Goal: Task Accomplishment & Management: Use online tool/utility

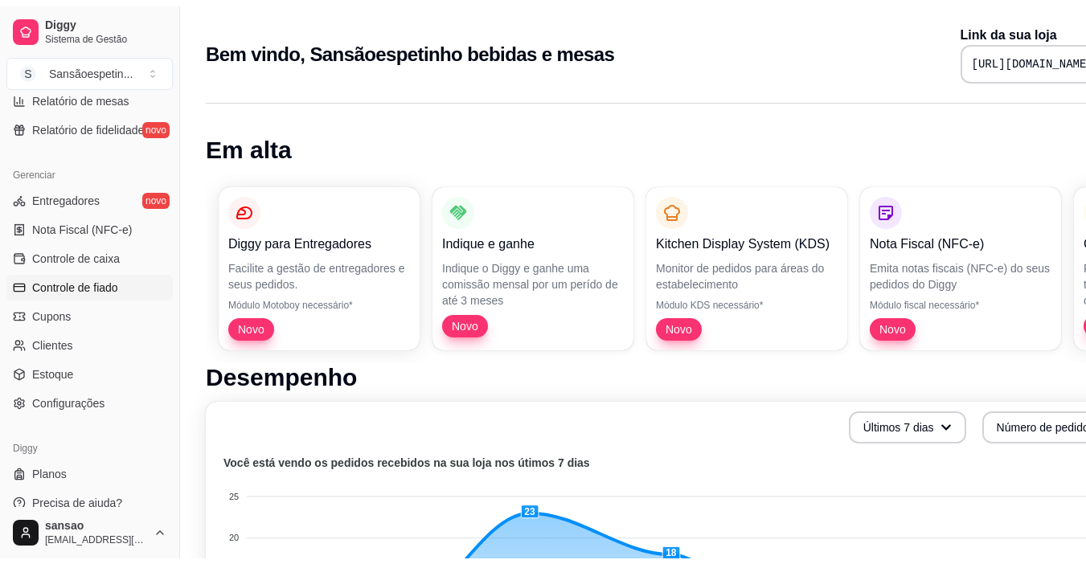
scroll to position [593, 0]
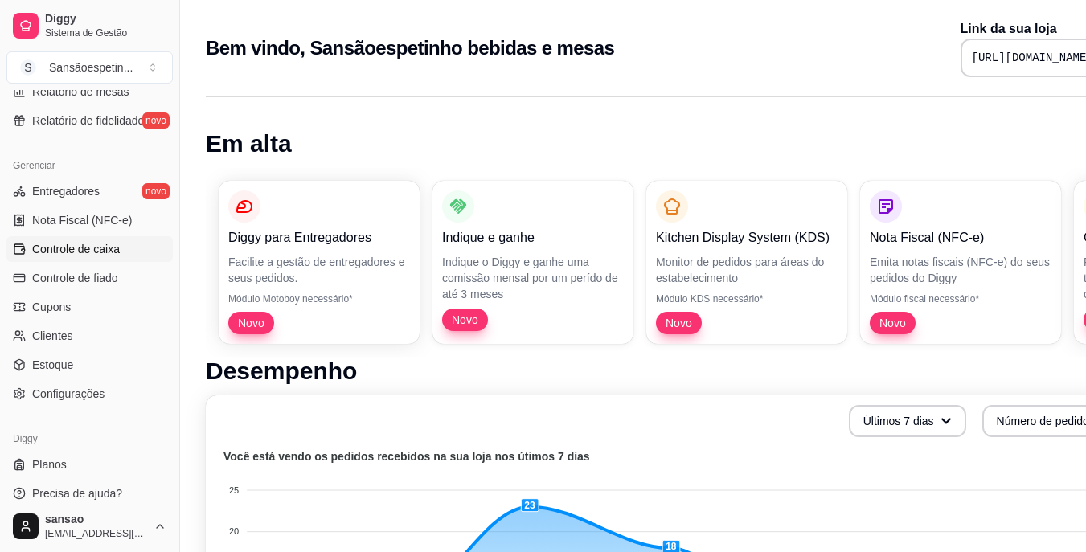
click at [108, 239] on link "Controle de caixa" at bounding box center [89, 249] width 166 height 26
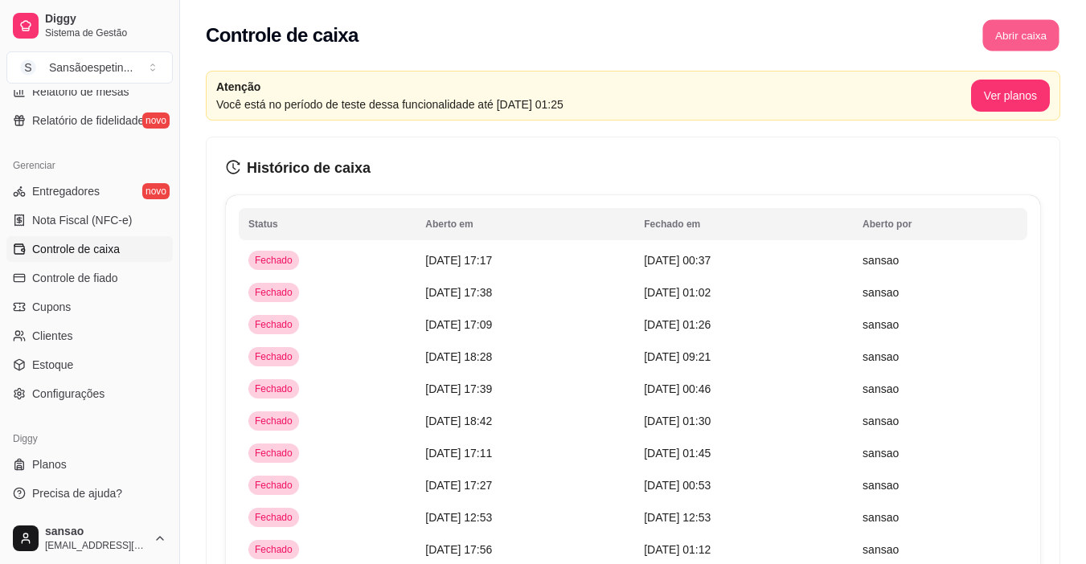
click at [1006, 39] on button "Abrir caixa" at bounding box center [1020, 35] width 76 height 31
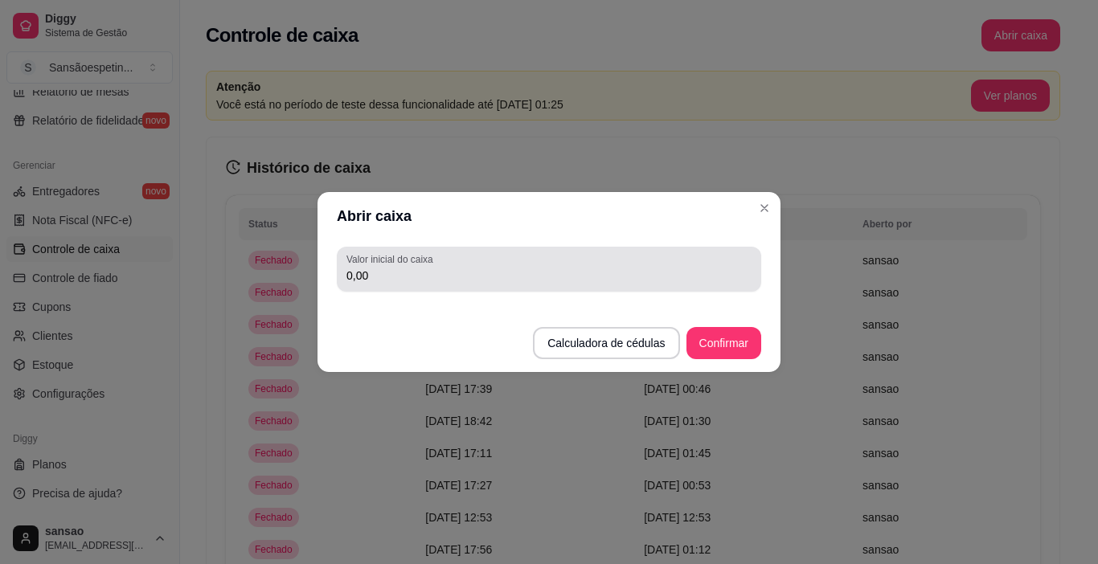
click at [461, 260] on div "0,00" at bounding box center [549, 269] width 405 height 32
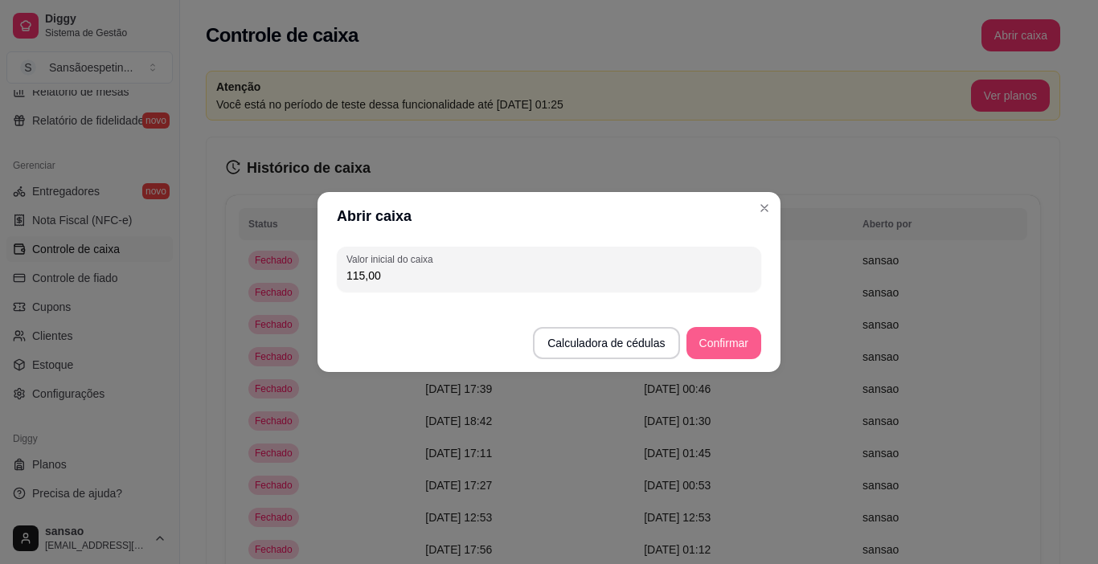
type input "115,00"
click at [700, 337] on button "Confirmar" at bounding box center [723, 343] width 73 height 31
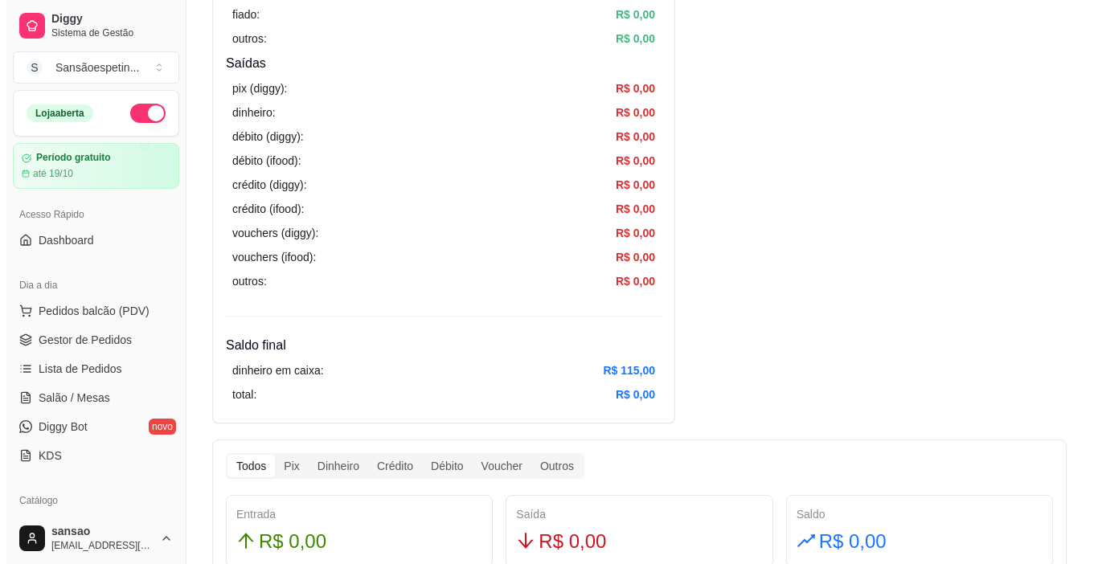
scroll to position [80, 0]
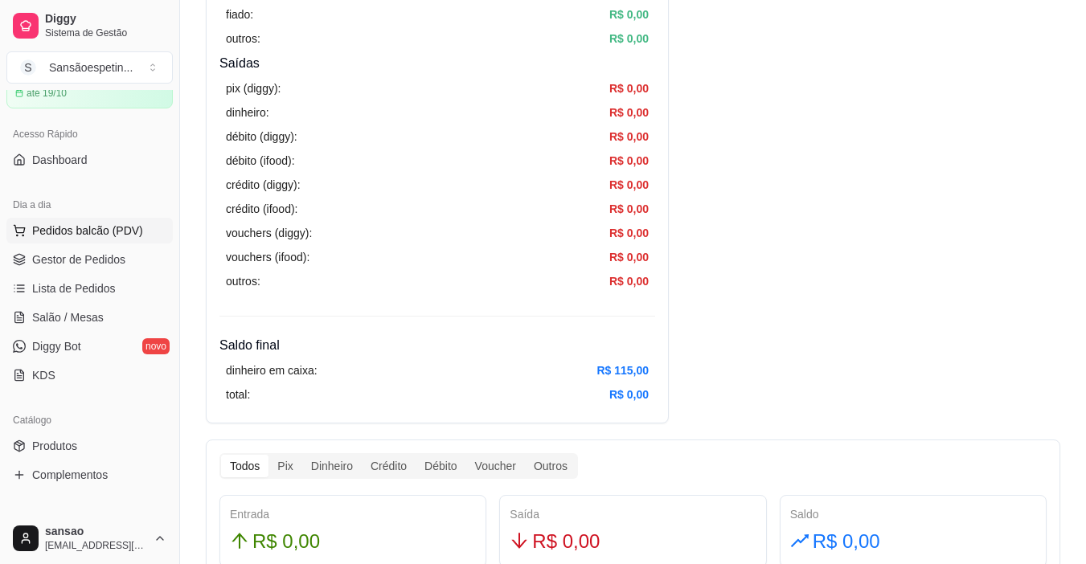
click at [88, 218] on button "Pedidos balcão (PDV)" at bounding box center [89, 231] width 166 height 26
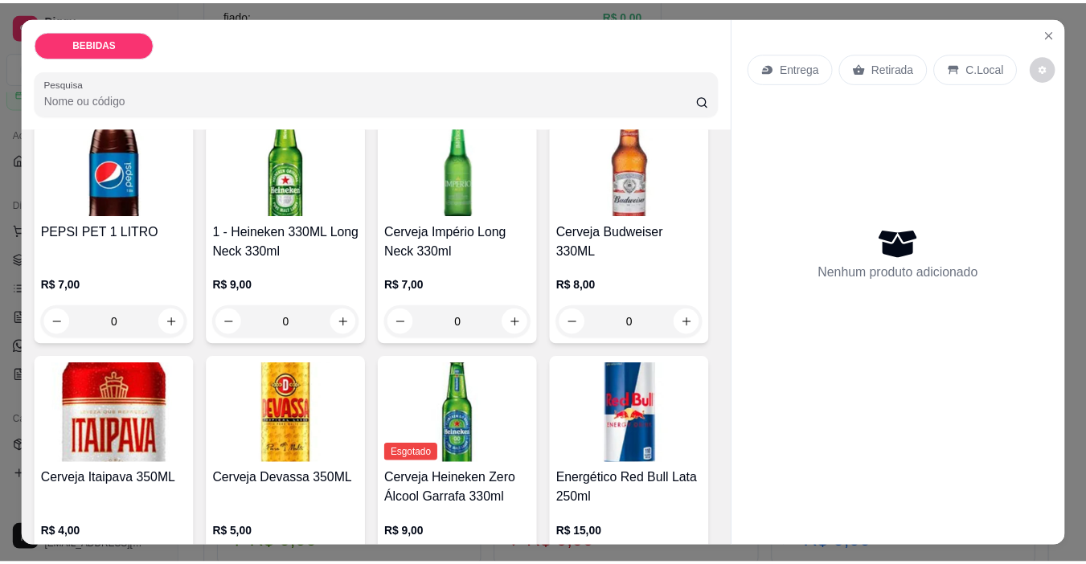
scroll to position [161, 0]
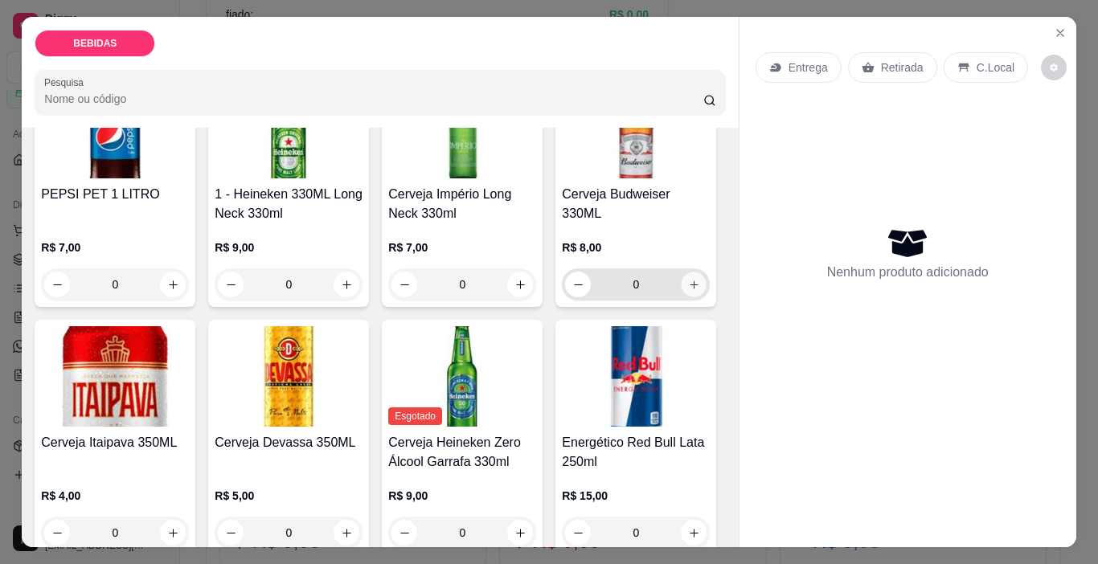
click at [688, 291] on icon "increase-product-quantity" at bounding box center [694, 285] width 12 height 12
type input "1"
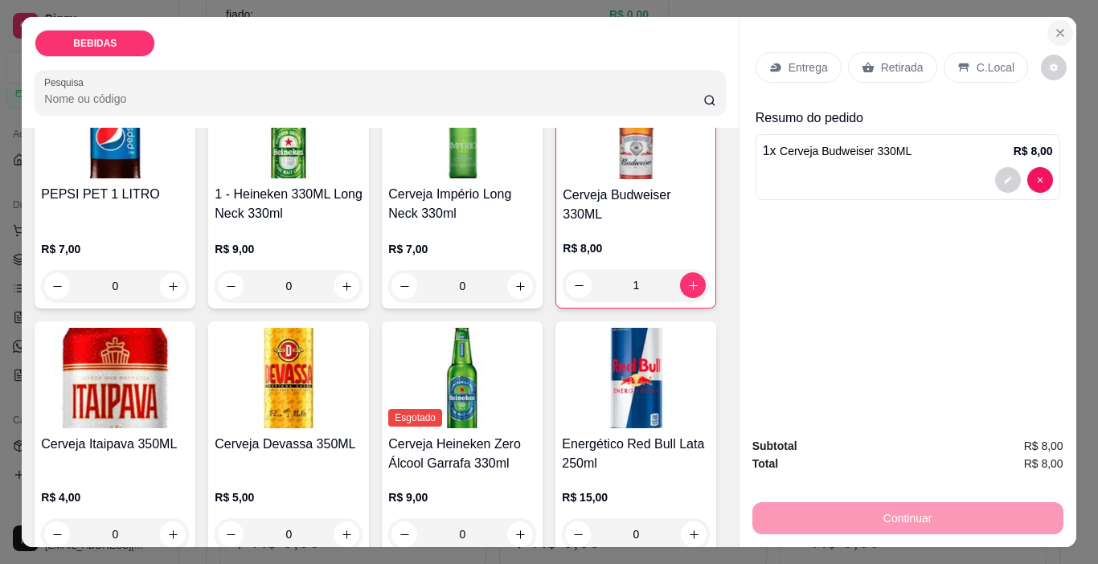
click at [1058, 30] on icon "Close" at bounding box center [1060, 33] width 13 height 13
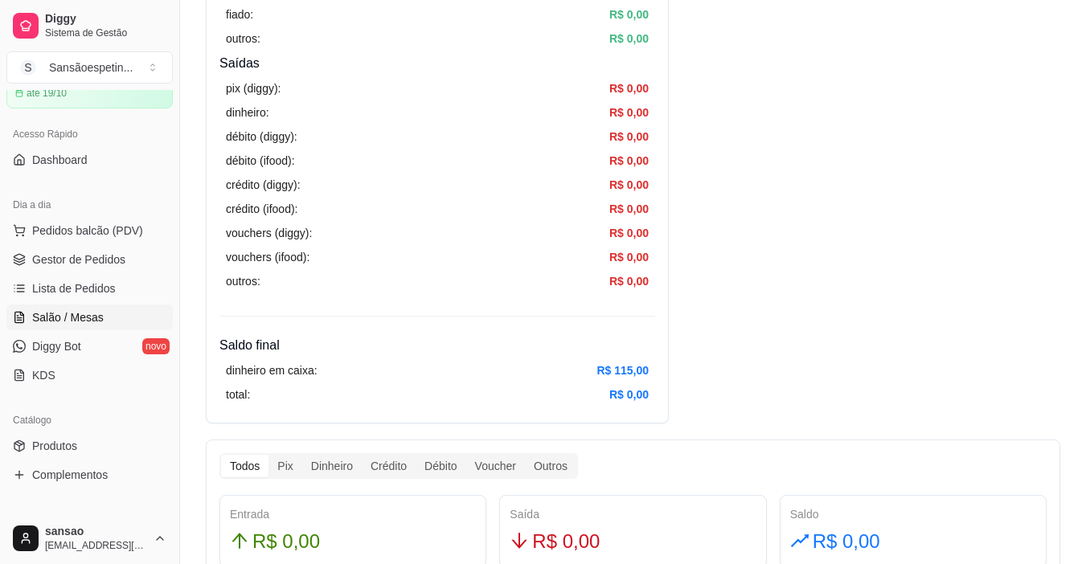
click at [66, 322] on span "Salão / Mesas" at bounding box center [68, 318] width 72 height 16
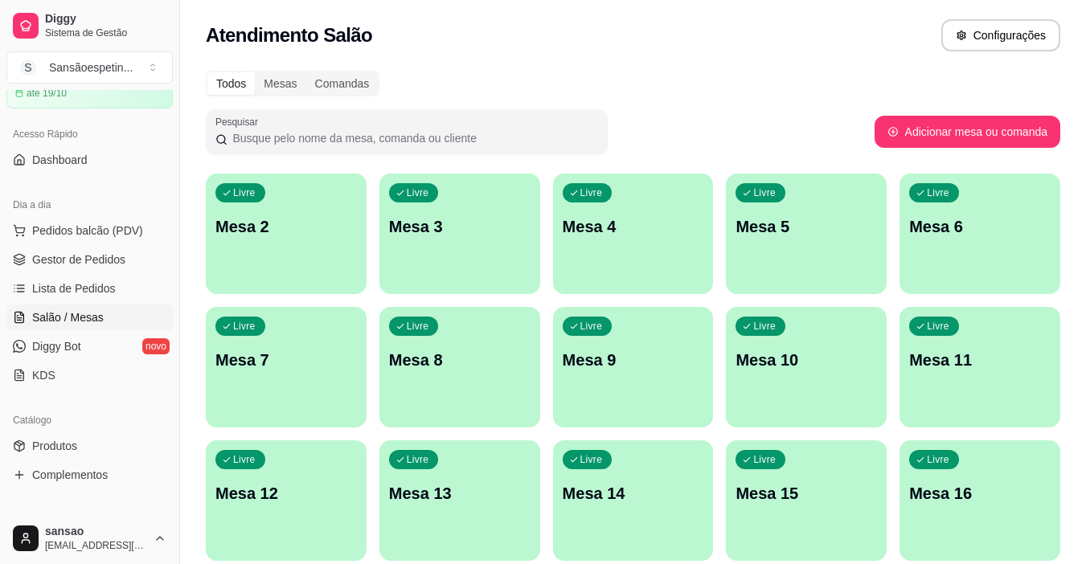
click at [316, 224] on p "Mesa 2" at bounding box center [286, 226] width 142 height 23
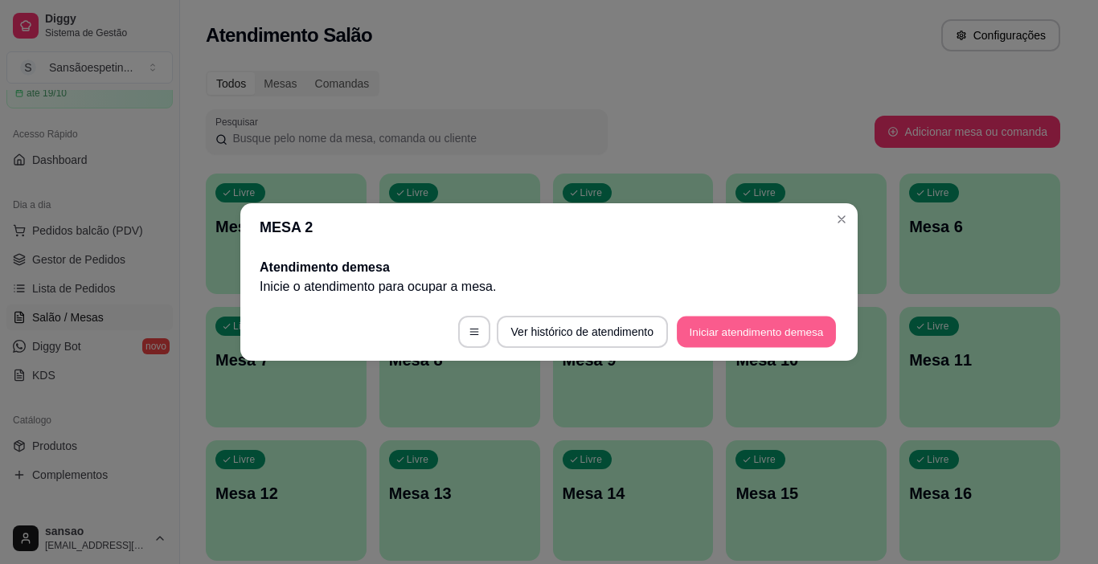
click at [754, 319] on button "Iniciar atendimento de mesa" at bounding box center [756, 332] width 159 height 31
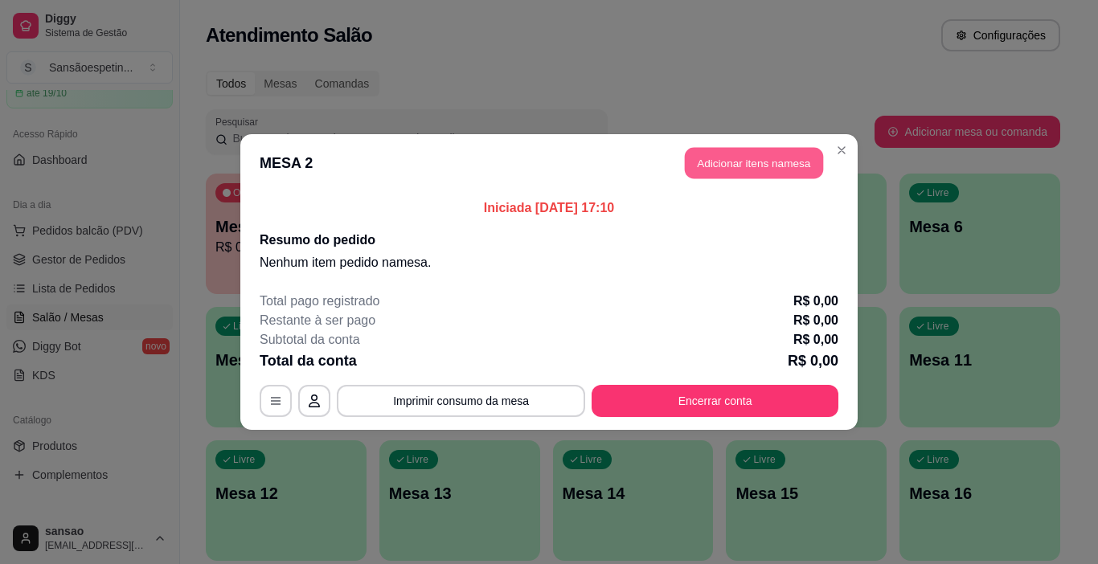
click at [758, 166] on button "Adicionar itens na mesa" at bounding box center [754, 163] width 138 height 31
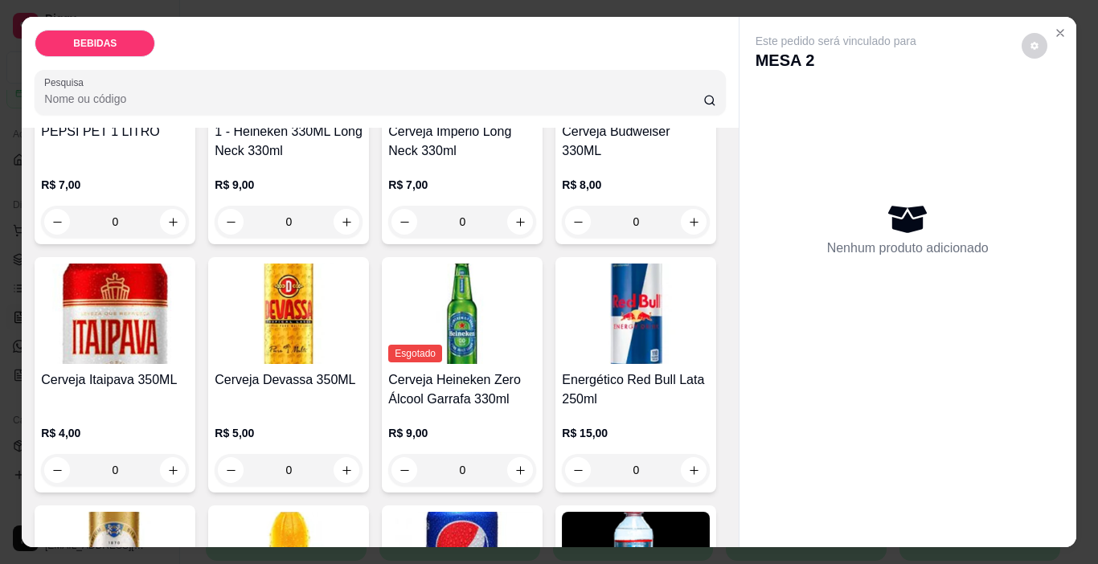
scroll to position [241, 0]
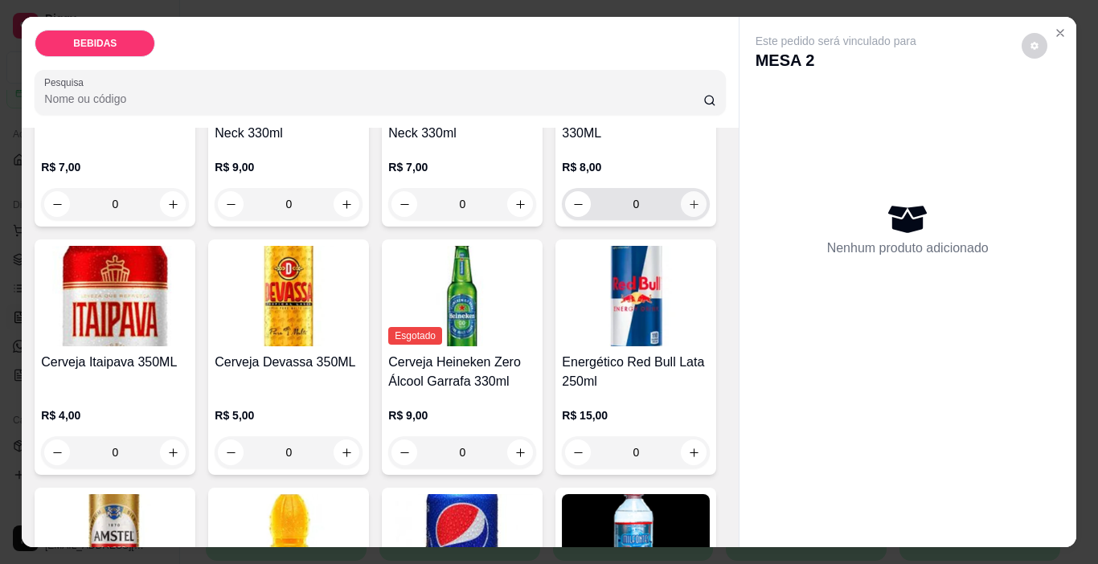
click at [688, 211] on icon "increase-product-quantity" at bounding box center [694, 205] width 12 height 12
type input "1"
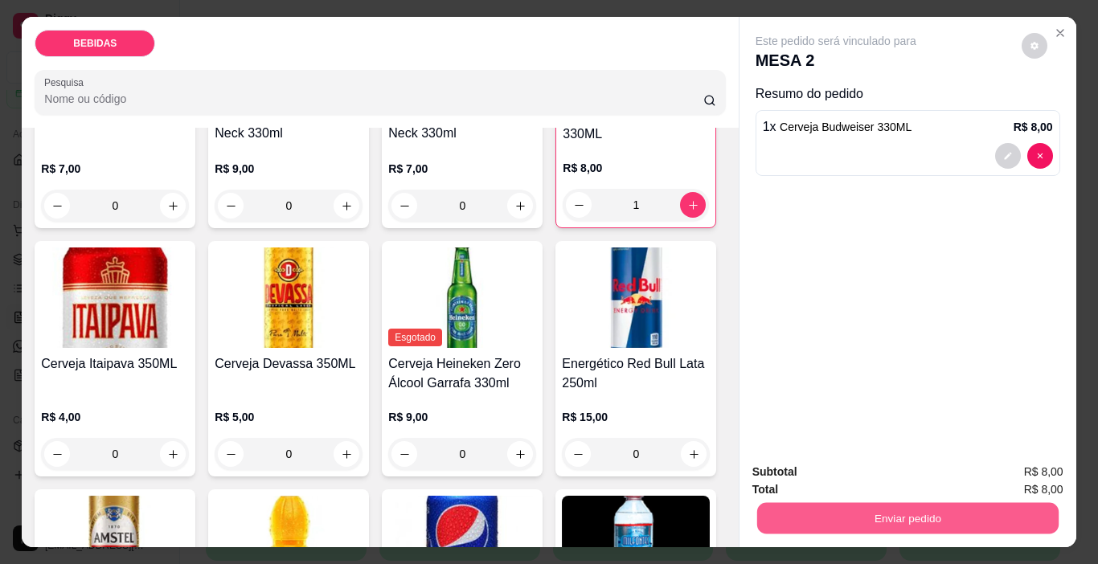
click at [833, 507] on button "Enviar pedido" at bounding box center [908, 518] width 302 height 31
click at [1019, 470] on button "Enviar pedido" at bounding box center [1021, 472] width 91 height 31
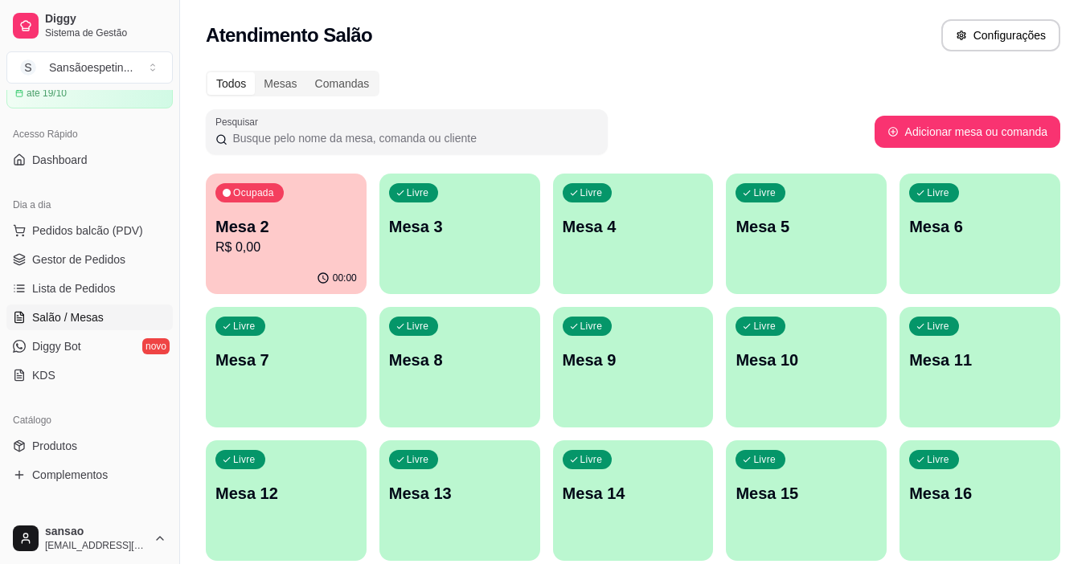
drag, startPoint x: 632, startPoint y: 464, endPoint x: 289, endPoint y: 293, distance: 383.3
click at [289, 294] on div "Ocupada Mesa 2 R$ 0,00 00:00 Livre Mesa 3 Livre Mesa 4 Livre Mesa 5 Livre Mesa …" at bounding box center [633, 368] width 855 height 388
click at [296, 273] on div "00:00" at bounding box center [286, 277] width 156 height 31
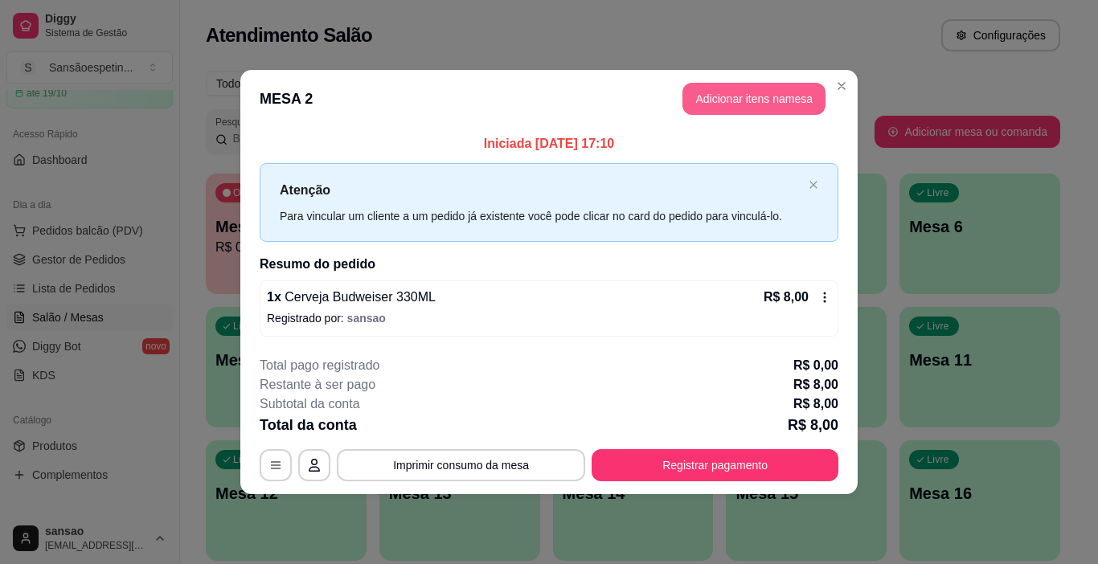
click at [712, 91] on button "Adicionar itens na mesa" at bounding box center [754, 99] width 143 height 32
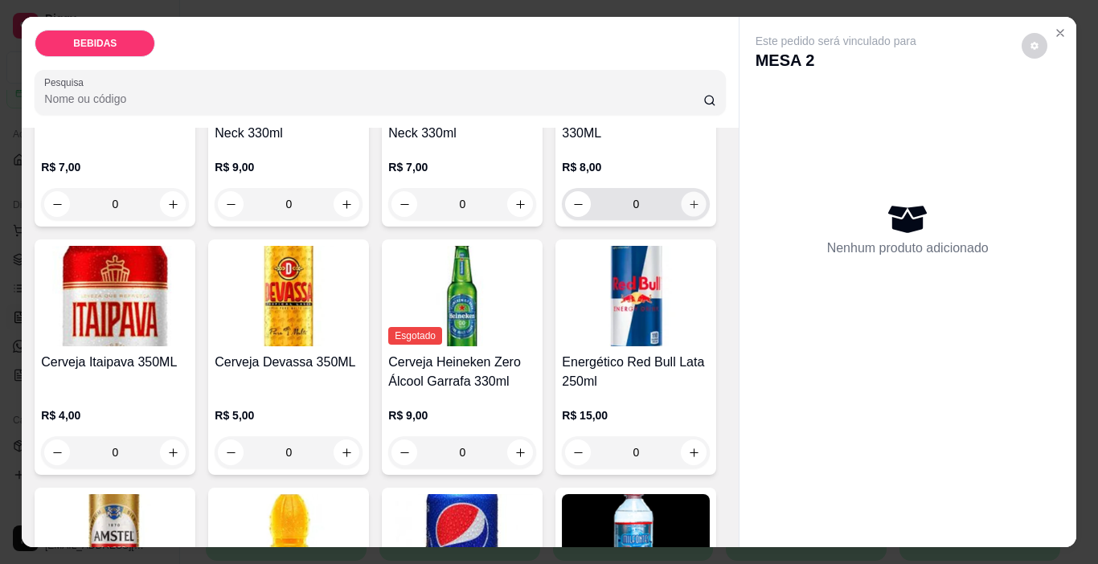
click at [688, 211] on icon "increase-product-quantity" at bounding box center [694, 205] width 12 height 12
type input "1"
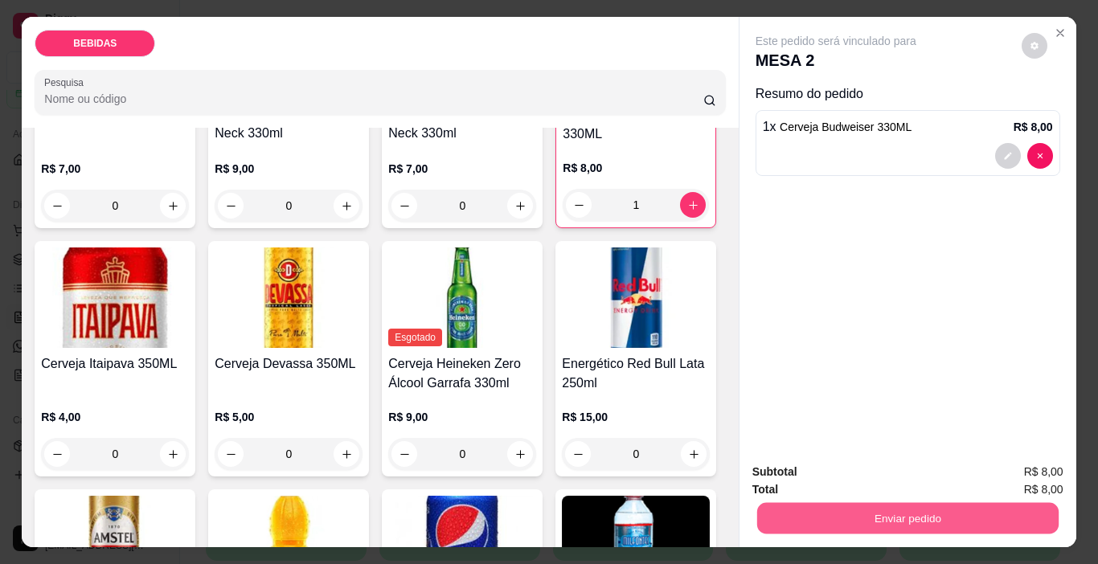
click at [809, 509] on button "Enviar pedido" at bounding box center [908, 518] width 302 height 31
click at [1007, 479] on button "Enviar pedido" at bounding box center [1027, 472] width 92 height 31
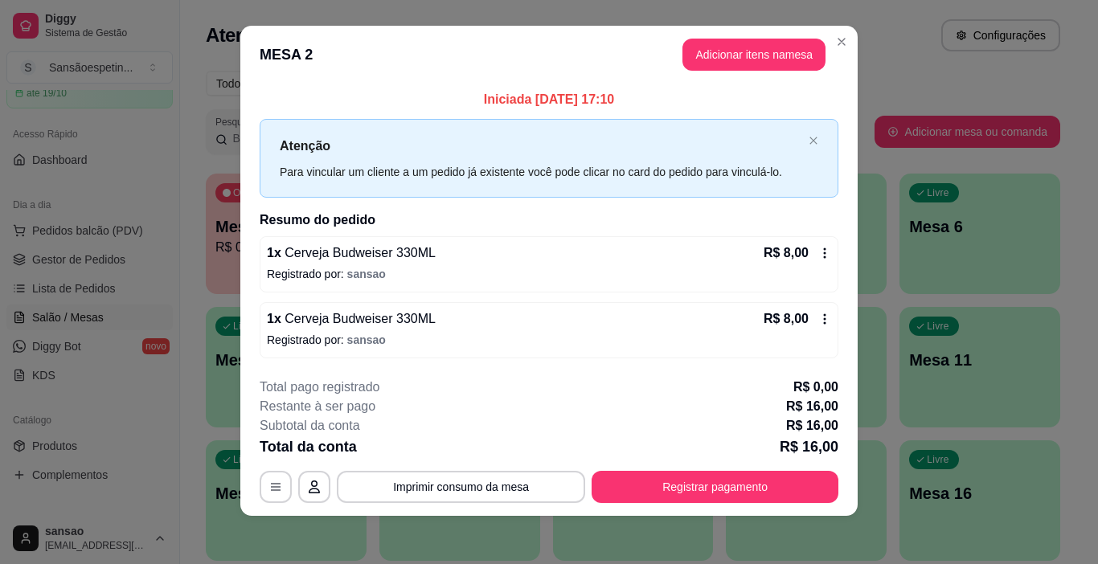
scroll to position [14, 0]
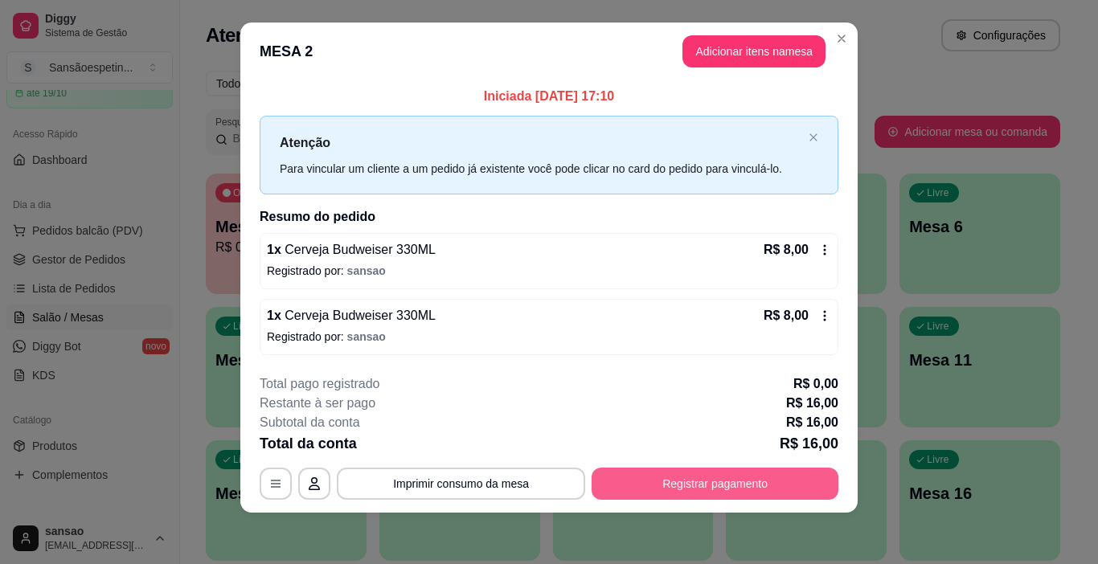
click at [762, 482] on button "Registrar pagamento" at bounding box center [715, 484] width 247 height 32
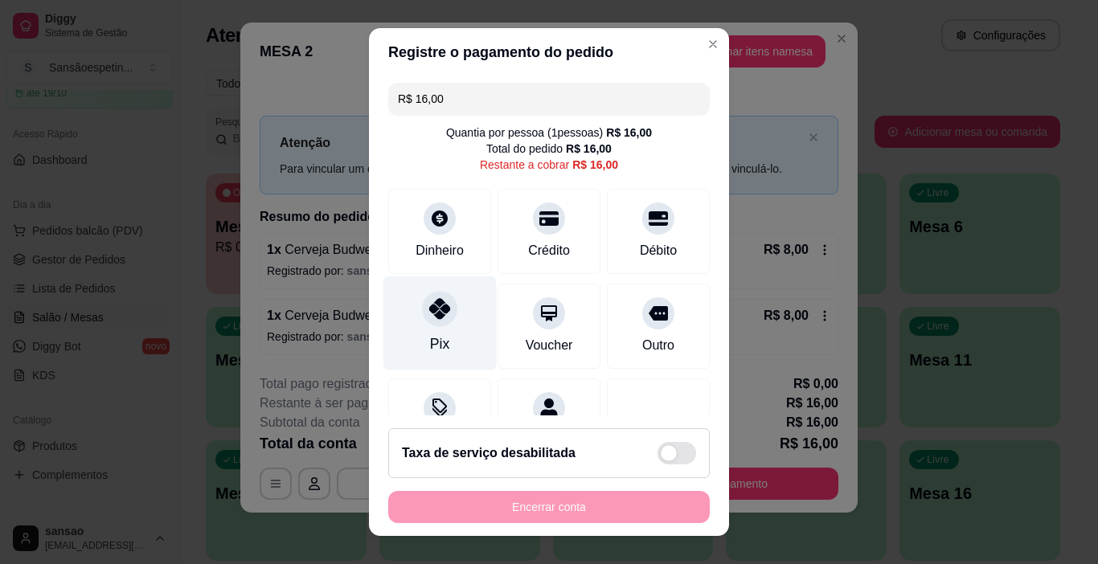
click at [435, 305] on icon at bounding box center [439, 308] width 21 height 21
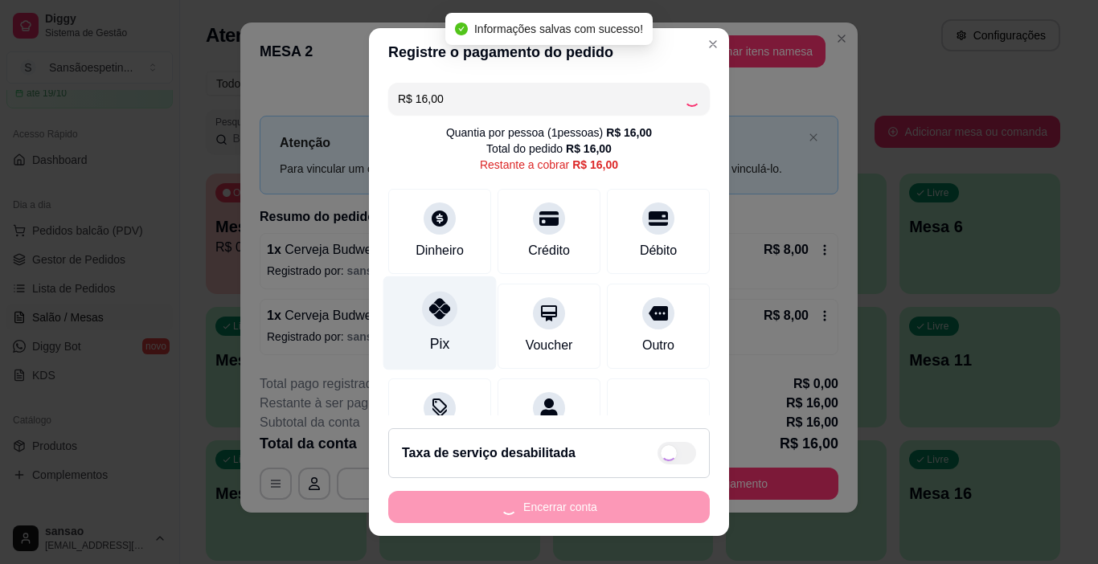
type input "R$ 0,00"
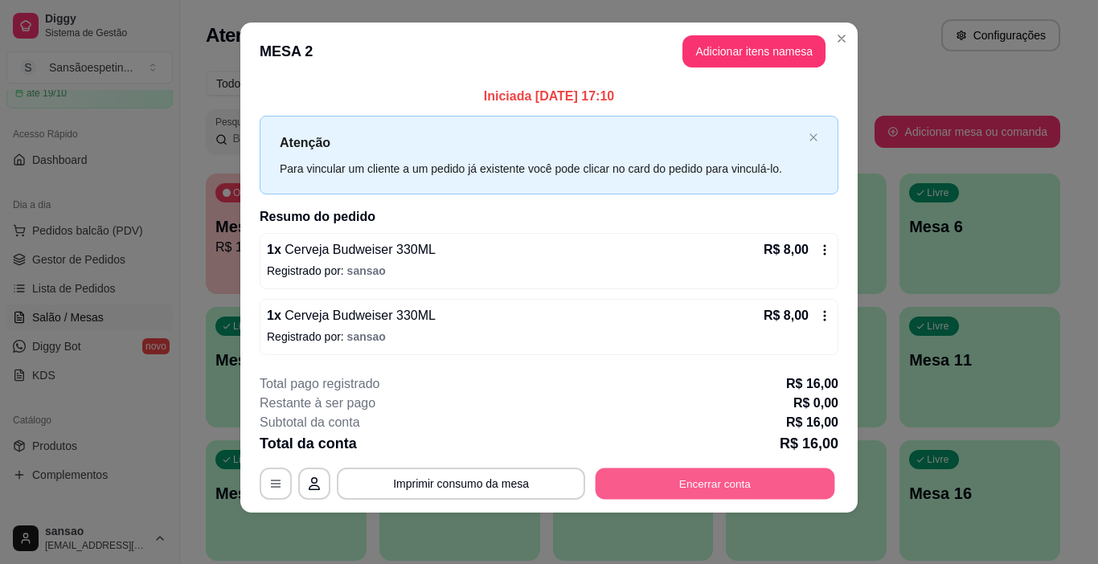
click at [745, 474] on button "Encerrar conta" at bounding box center [716, 483] width 240 height 31
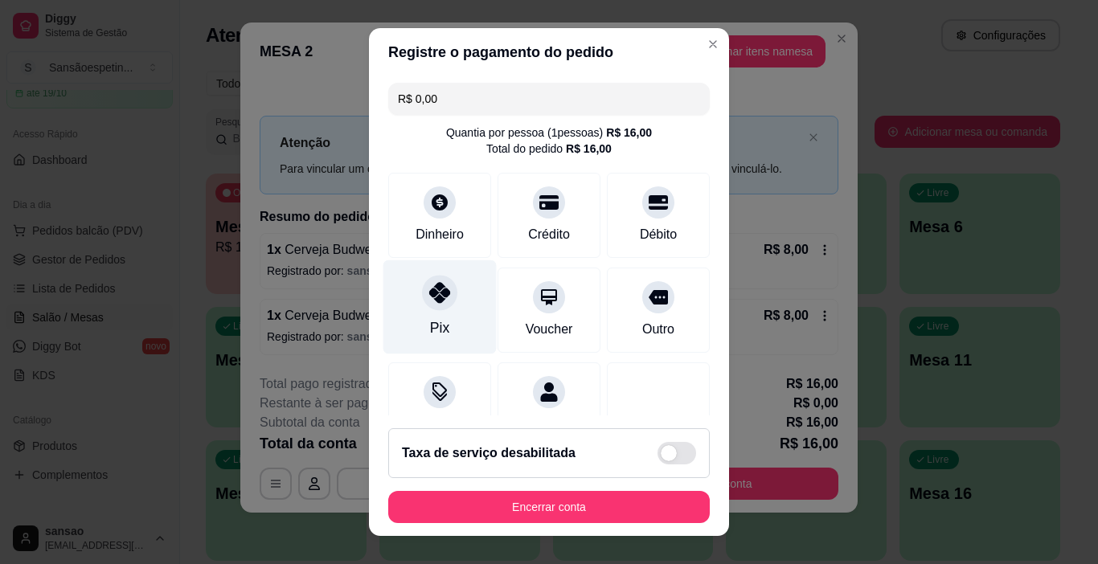
click at [415, 320] on div "Pix" at bounding box center [440, 307] width 113 height 94
click at [429, 293] on icon at bounding box center [439, 292] width 21 height 21
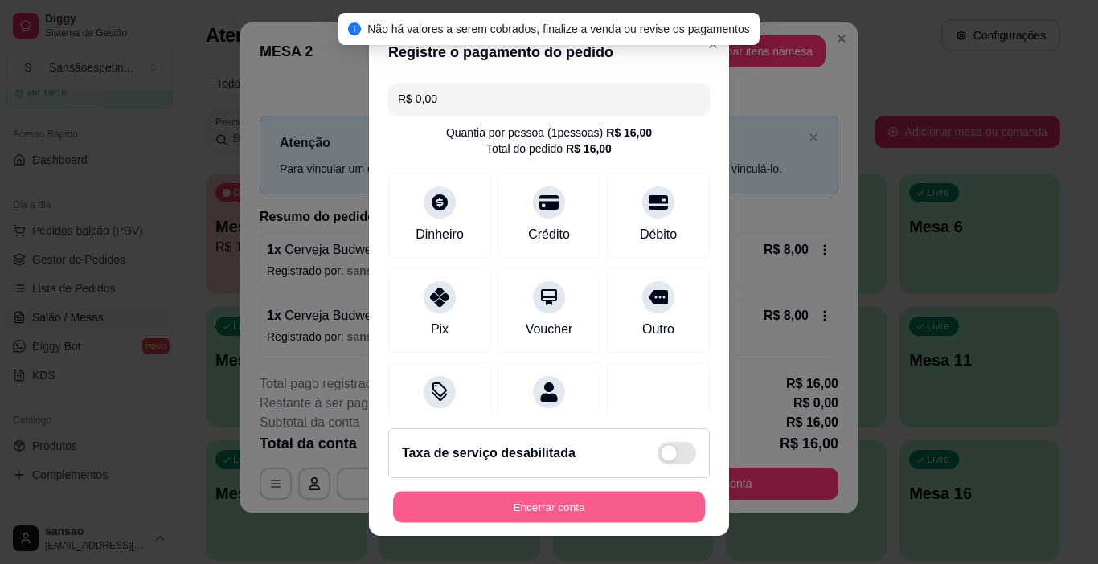
click at [476, 503] on button "Encerrar conta" at bounding box center [549, 507] width 312 height 31
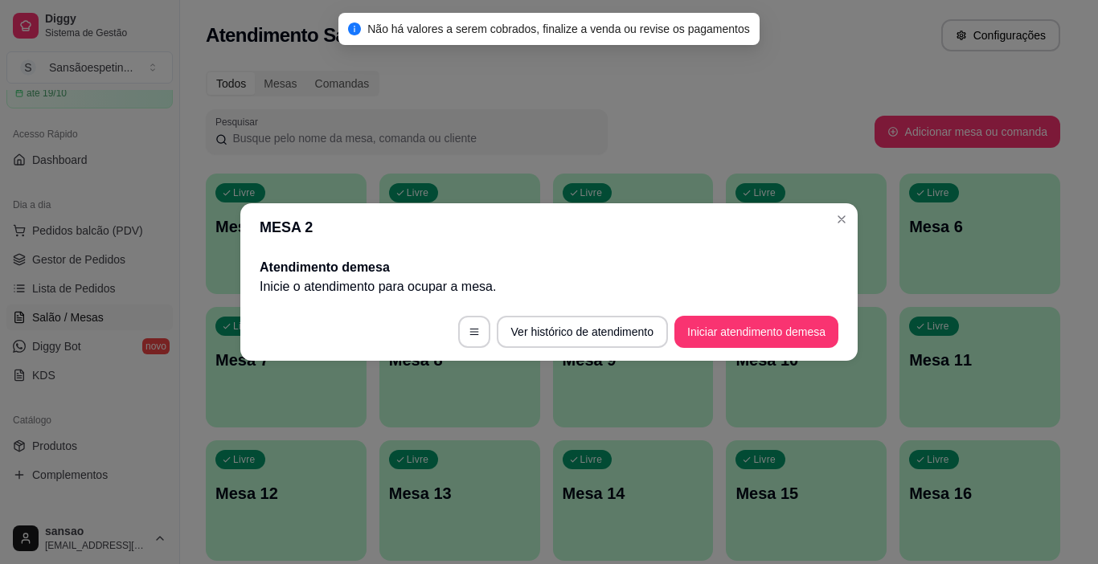
scroll to position [0, 0]
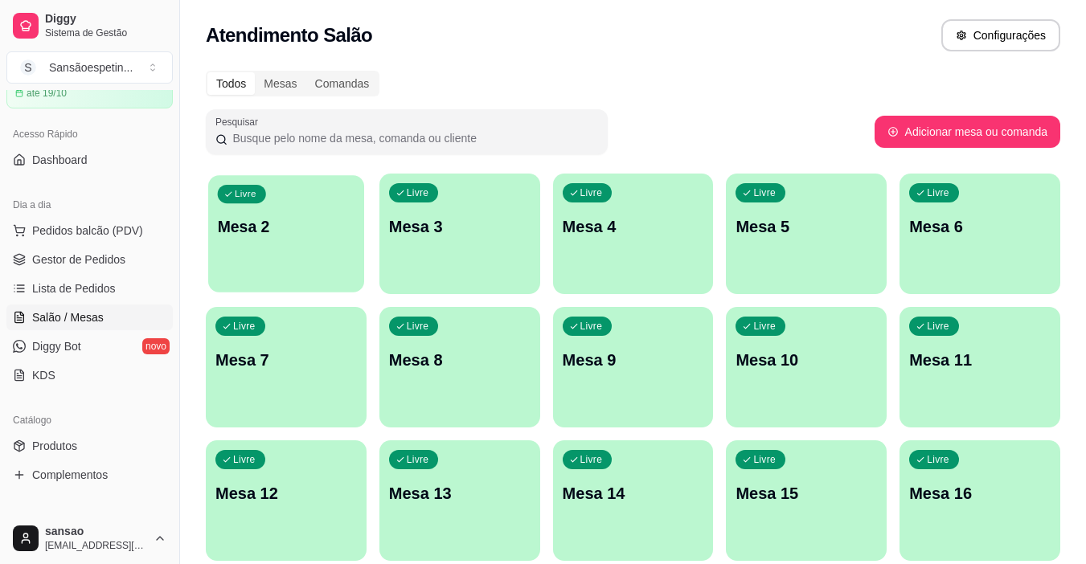
click at [344, 209] on div "Livre Mesa 2" at bounding box center [286, 224] width 156 height 98
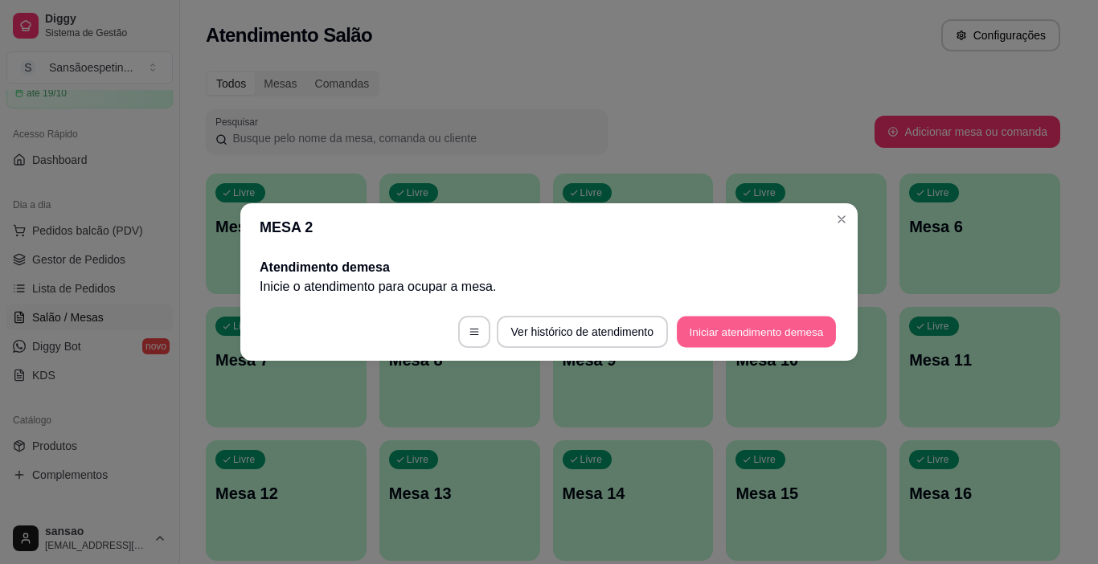
click at [802, 338] on button "Iniciar atendimento de mesa" at bounding box center [756, 332] width 159 height 31
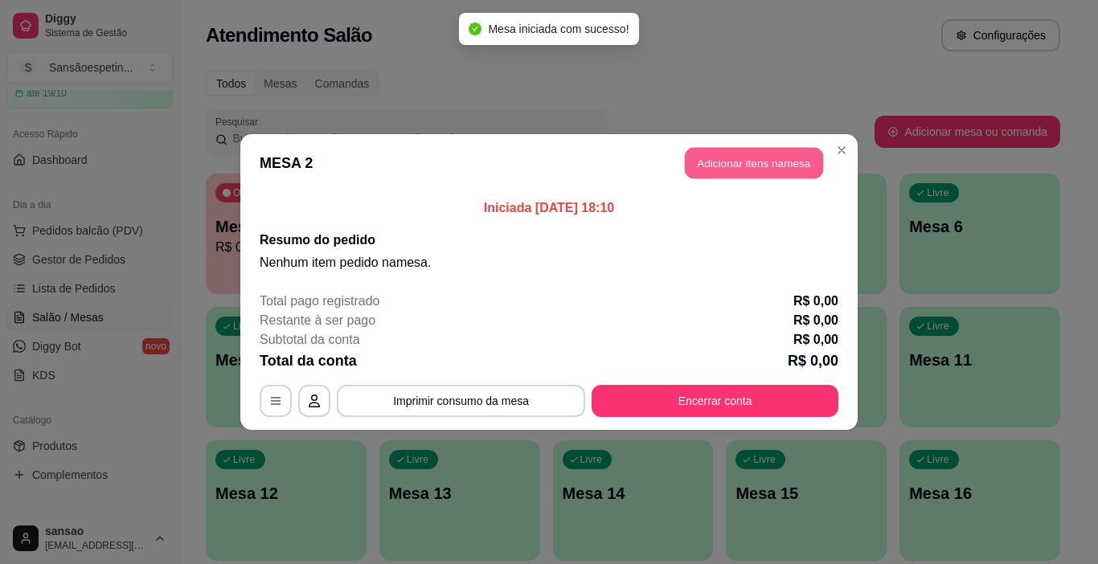
click at [796, 173] on button "Adicionar itens na mesa" at bounding box center [754, 163] width 138 height 31
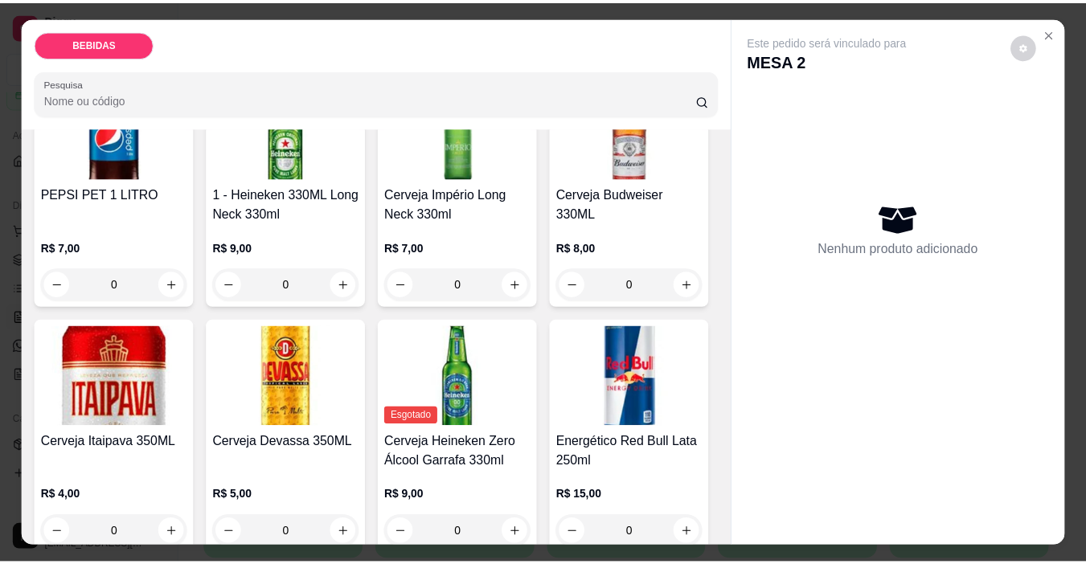
scroll to position [241, 0]
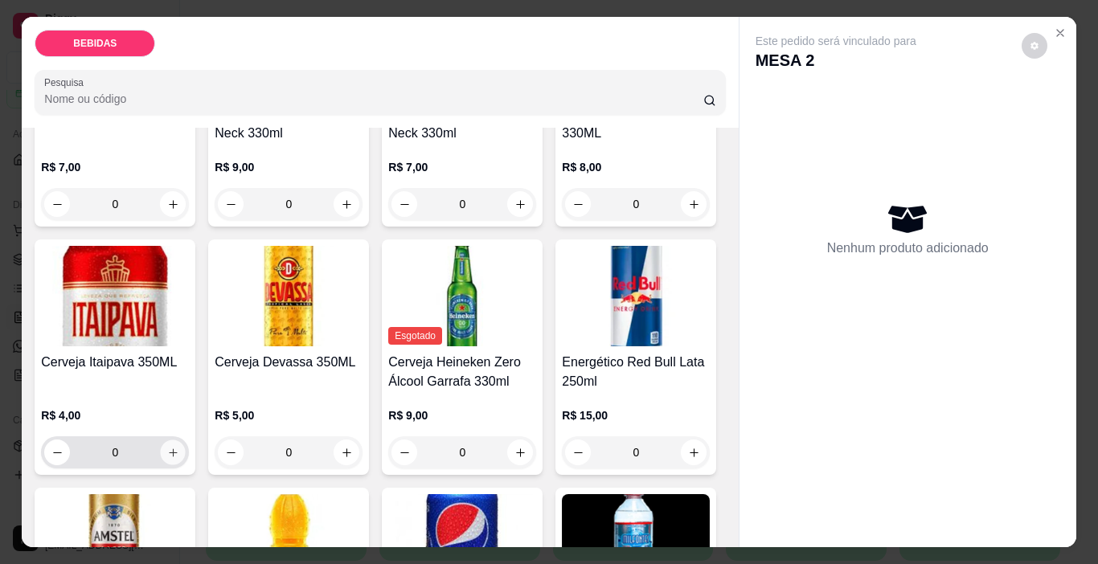
click at [177, 449] on icon "increase-product-quantity" at bounding box center [173, 453] width 8 height 8
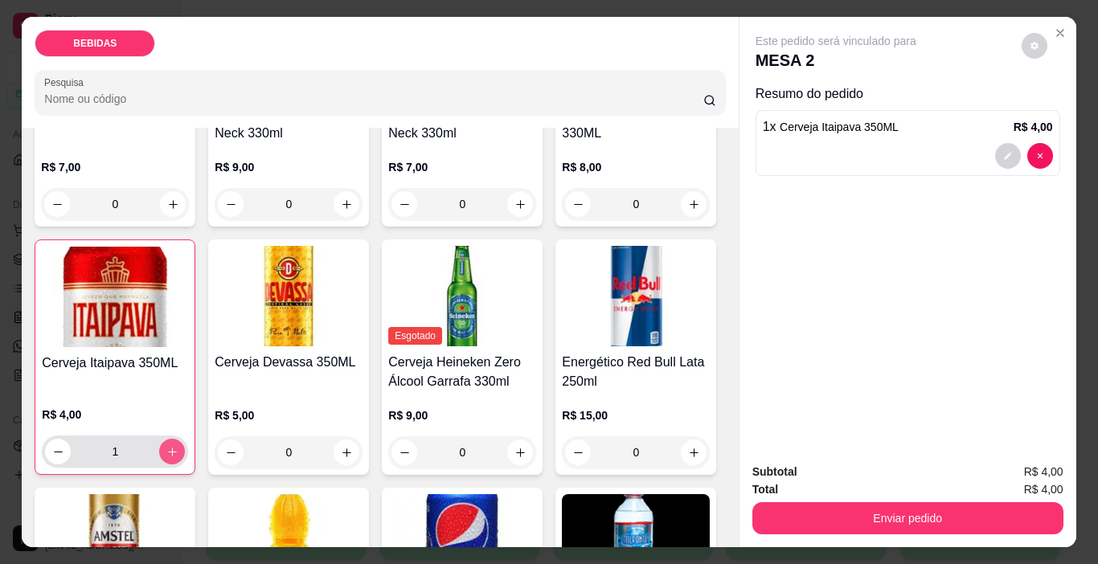
click at [178, 446] on icon "increase-product-quantity" at bounding box center [172, 452] width 12 height 12
type input "4"
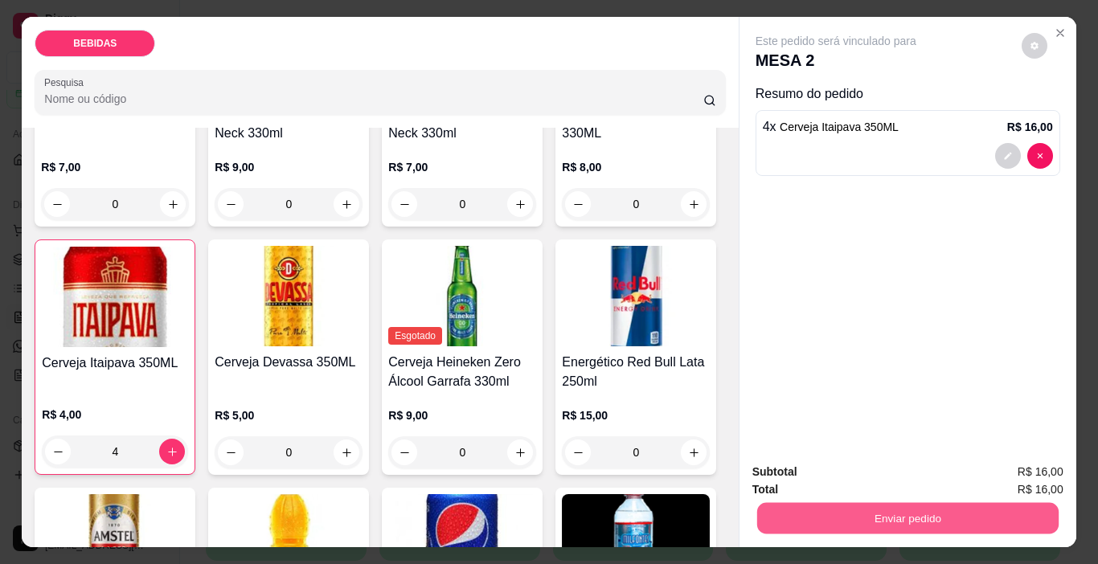
click at [793, 511] on button "Enviar pedido" at bounding box center [908, 518] width 302 height 31
click at [1031, 462] on button "Enviar pedido" at bounding box center [1022, 472] width 88 height 30
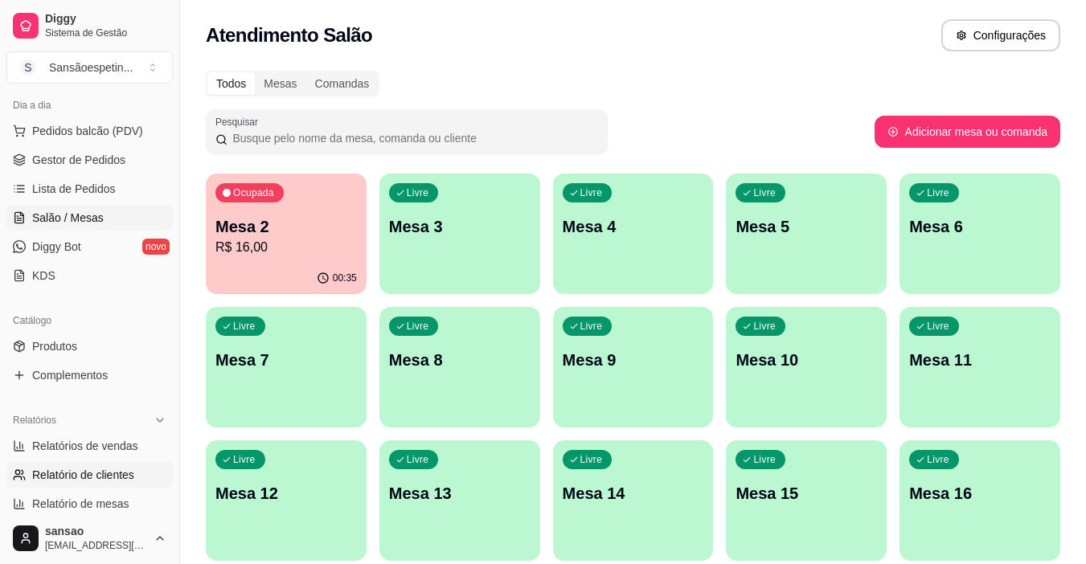
scroll to position [322, 0]
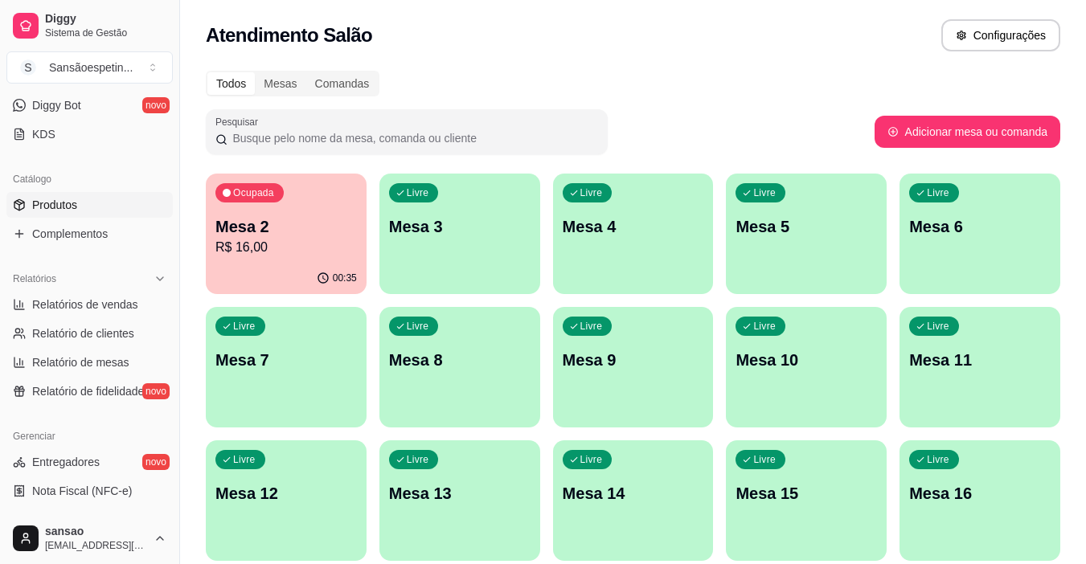
click at [12, 207] on link "Produtos" at bounding box center [89, 205] width 166 height 26
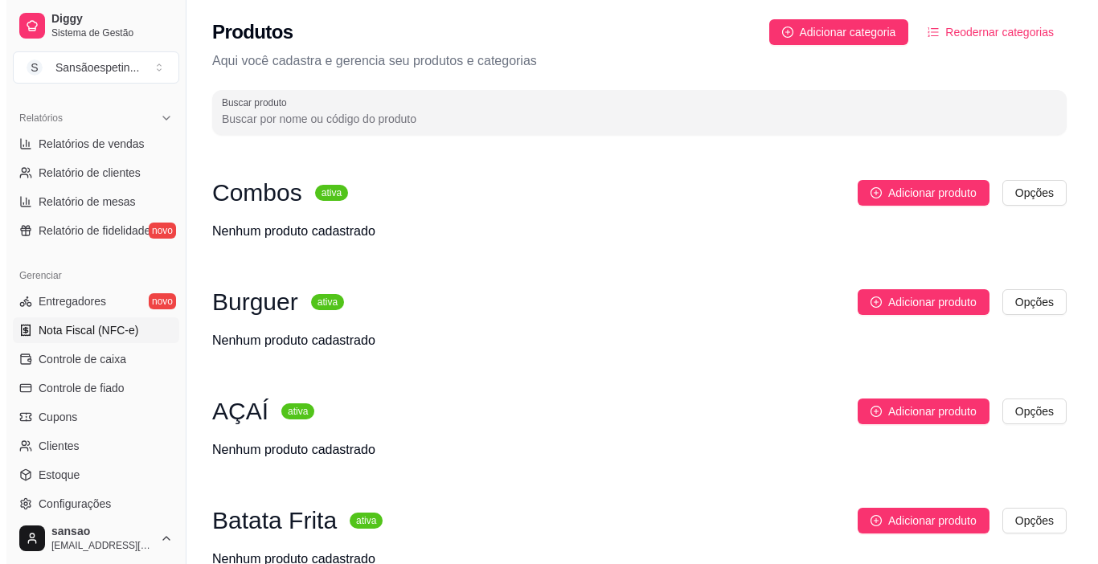
scroll to position [563, 0]
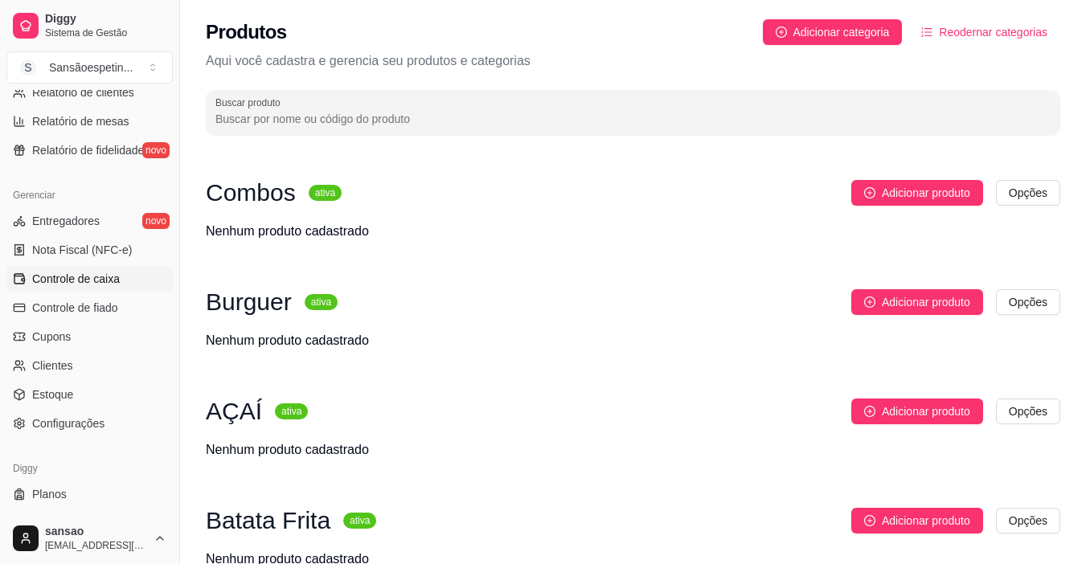
click at [83, 284] on span "Controle de caixa" at bounding box center [76, 279] width 88 height 16
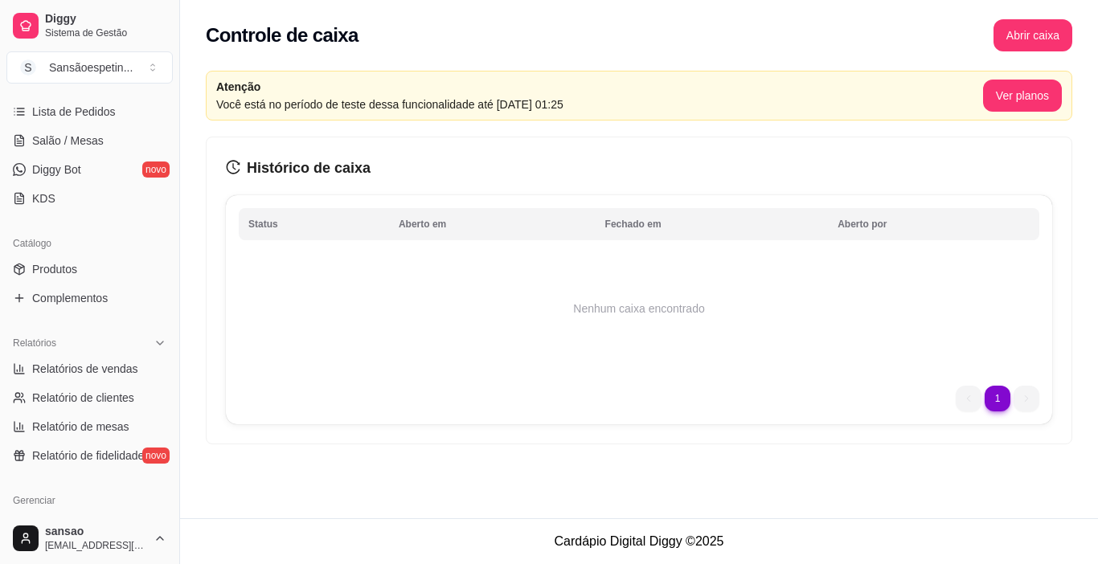
scroll to position [161, 0]
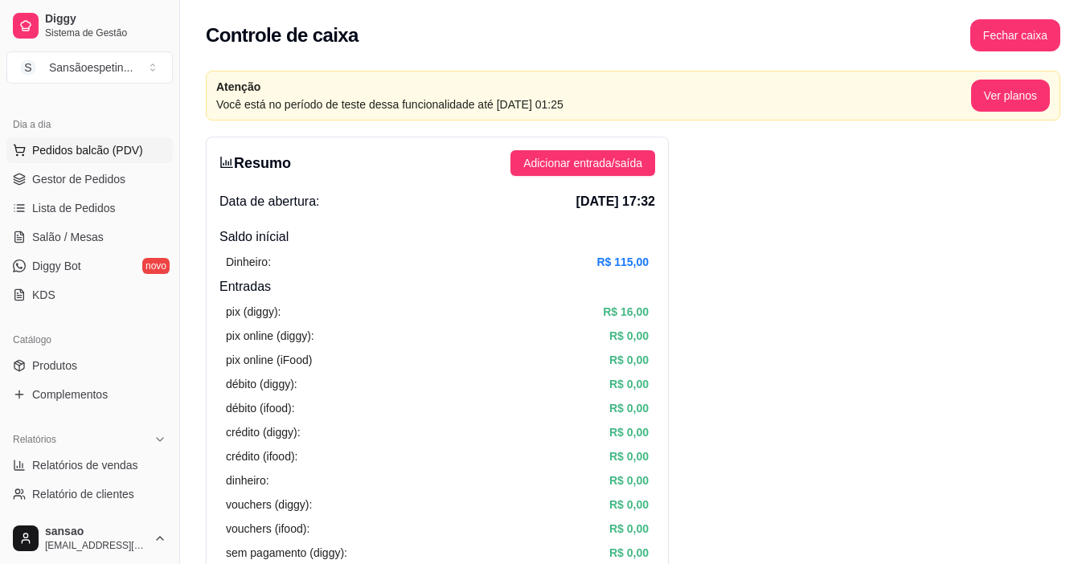
click at [61, 162] on button "Pedidos balcão (PDV)" at bounding box center [89, 150] width 166 height 26
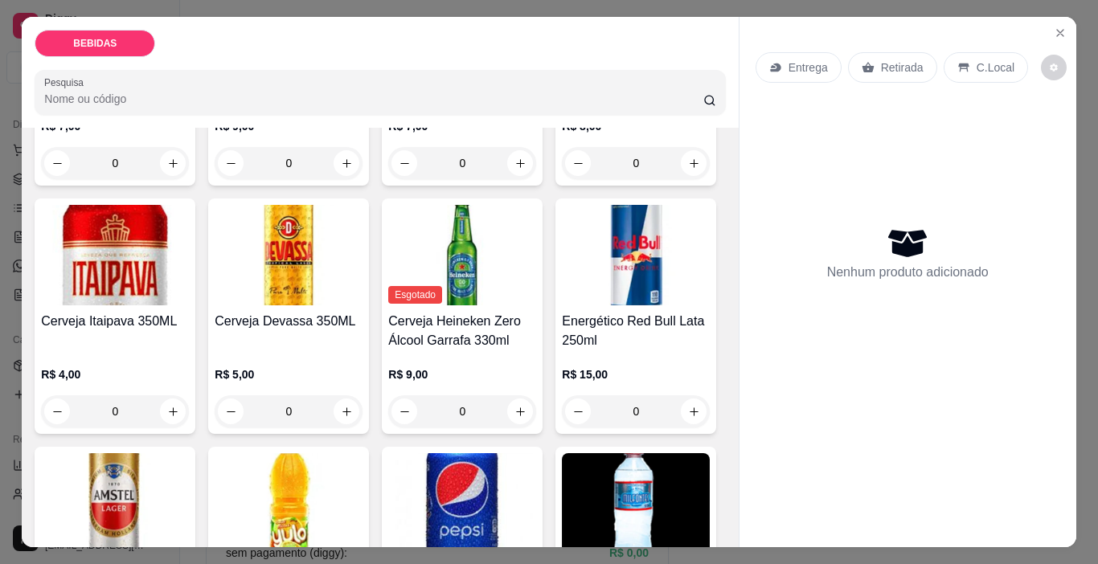
scroll to position [322, 0]
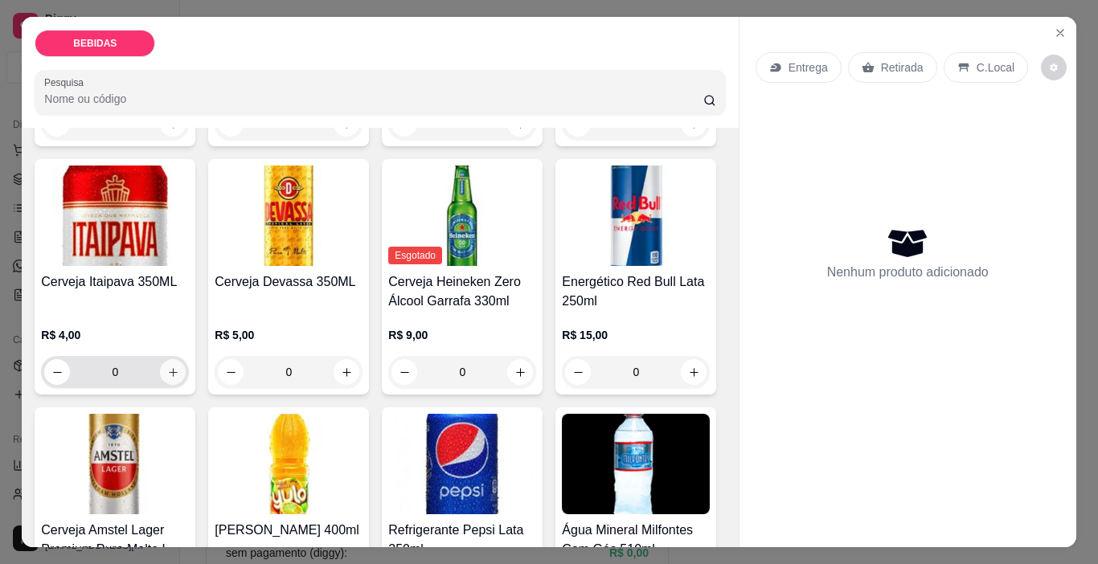
click at [179, 367] on icon "increase-product-quantity" at bounding box center [173, 373] width 12 height 12
type input "1"
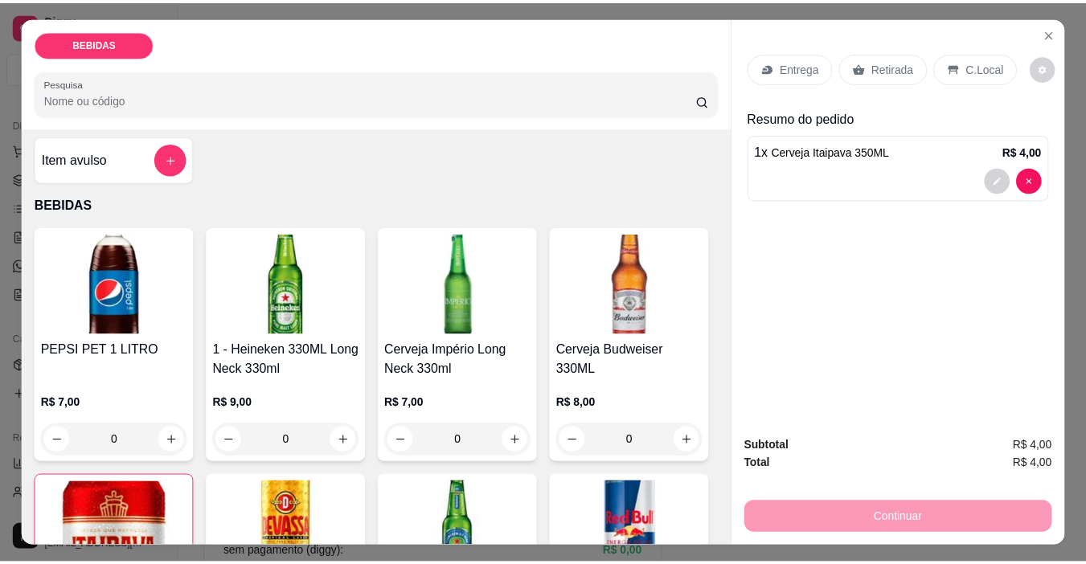
scroll to position [0, 0]
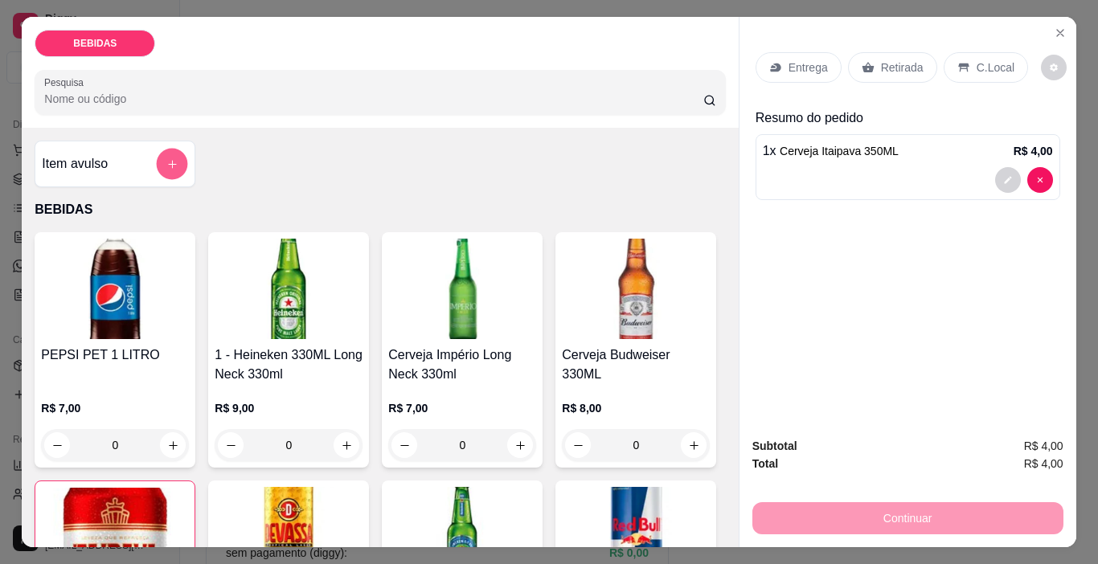
click at [171, 158] on icon "add-separate-item" at bounding box center [172, 164] width 12 height 12
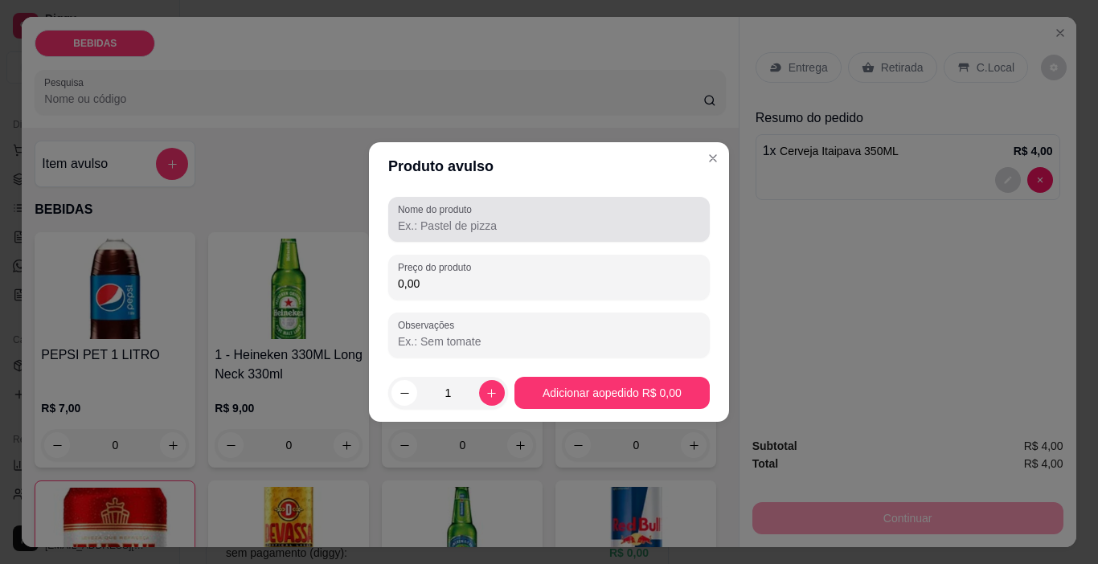
click at [567, 224] on input "Nome do produto" at bounding box center [549, 226] width 302 height 16
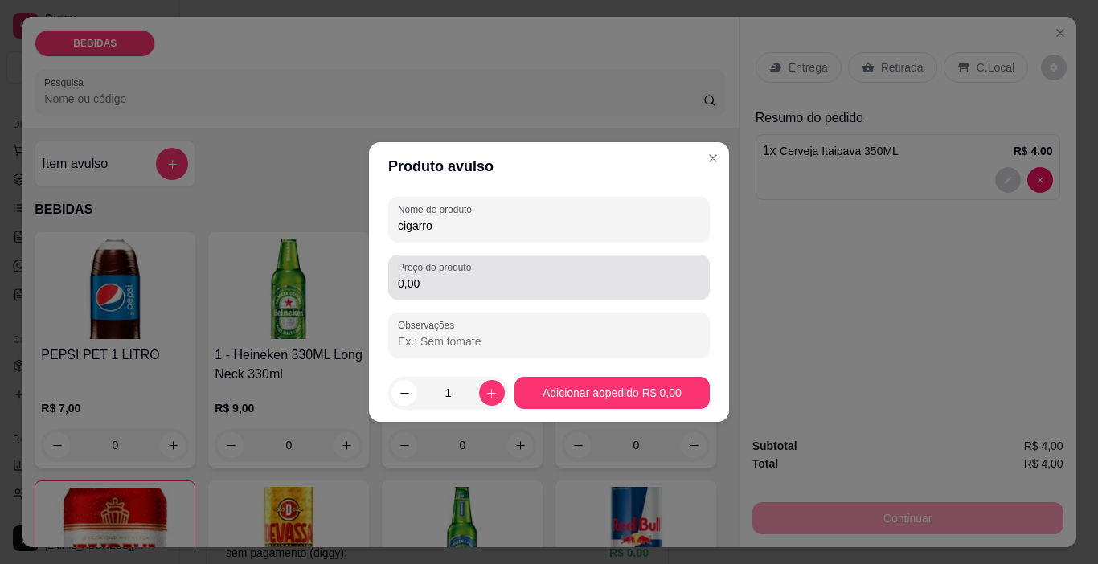
type input "cigarro"
click at [583, 281] on input "0,00" at bounding box center [549, 284] width 302 height 16
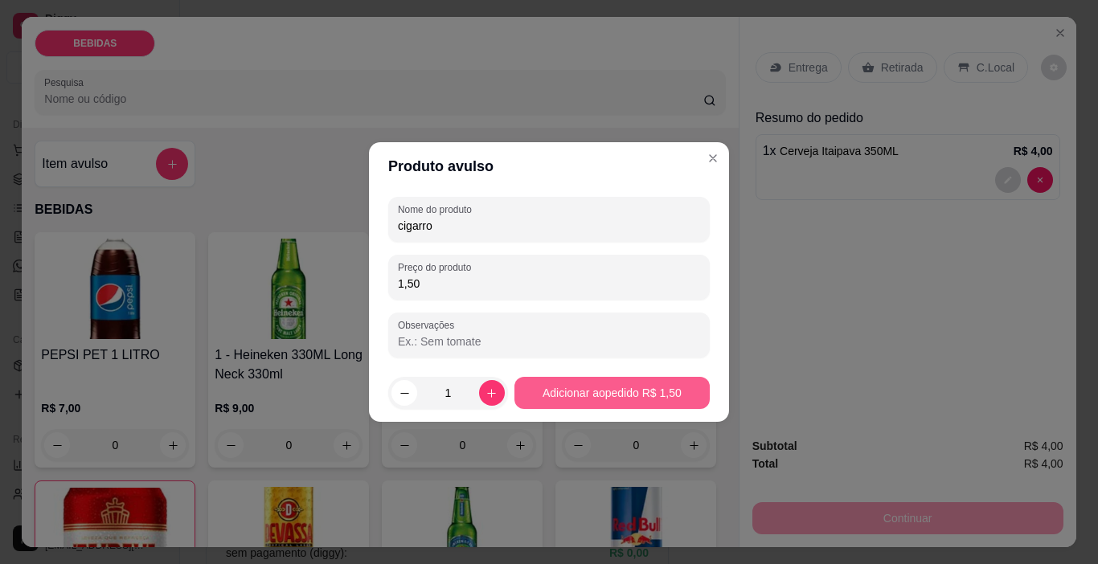
type input "1,50"
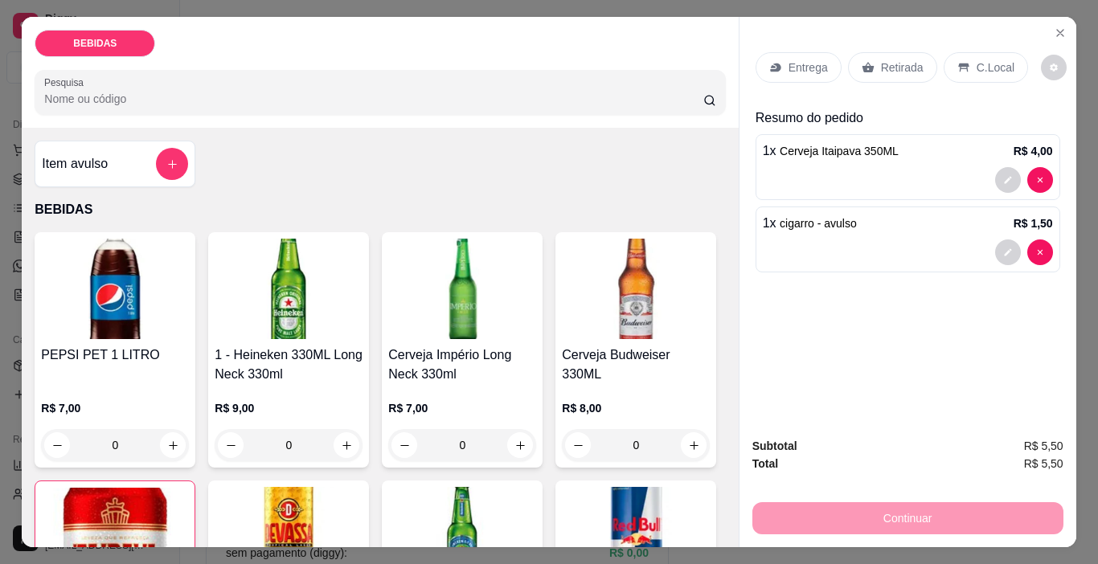
click at [905, 67] on p "Retirada" at bounding box center [902, 67] width 43 height 16
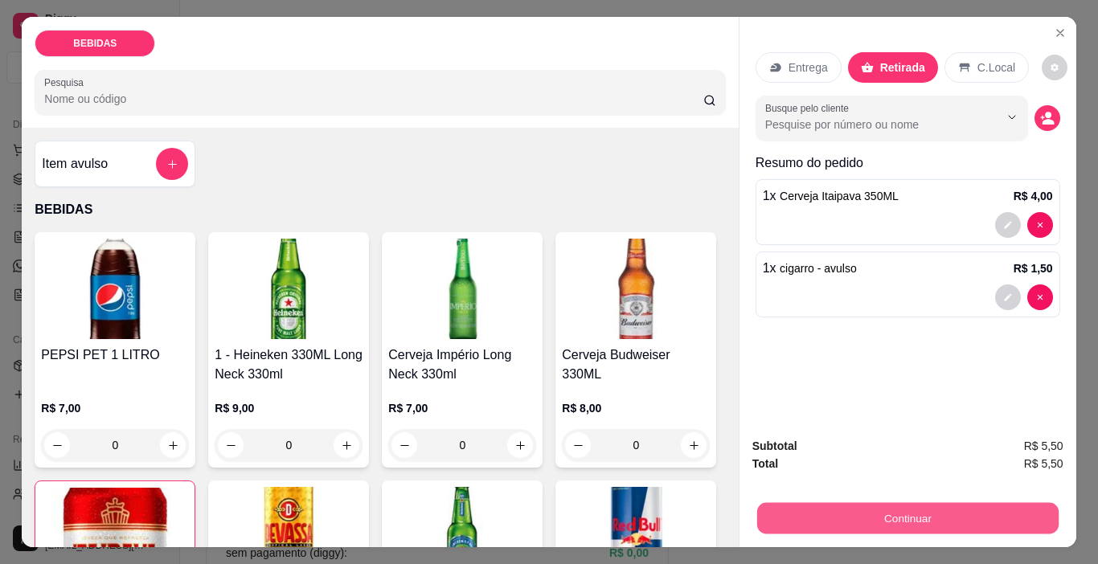
click at [850, 511] on button "Continuar" at bounding box center [908, 518] width 302 height 31
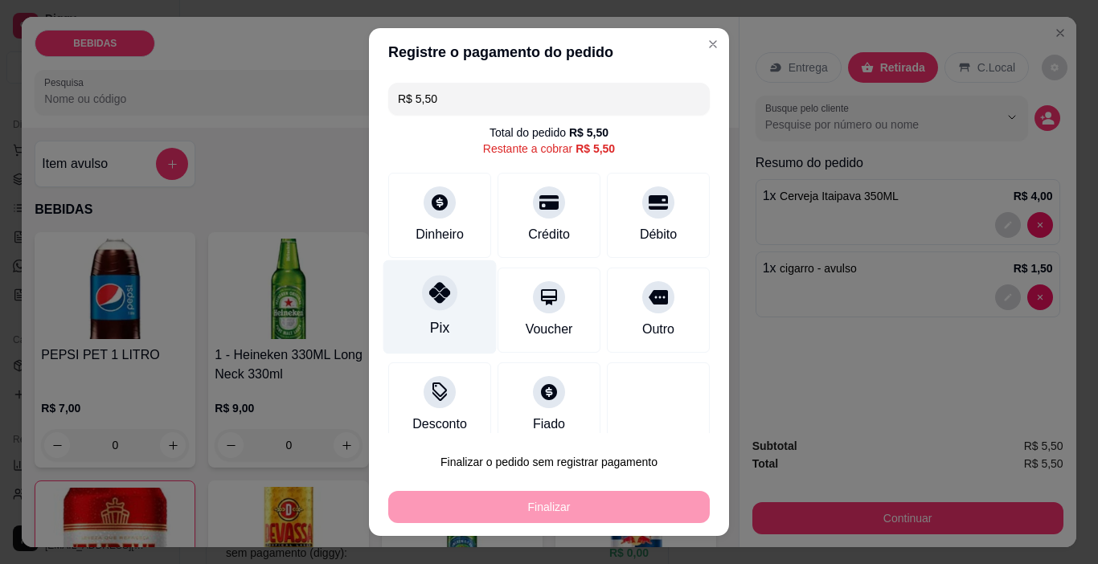
click at [429, 286] on icon at bounding box center [439, 292] width 21 height 21
type input "R$ 0,00"
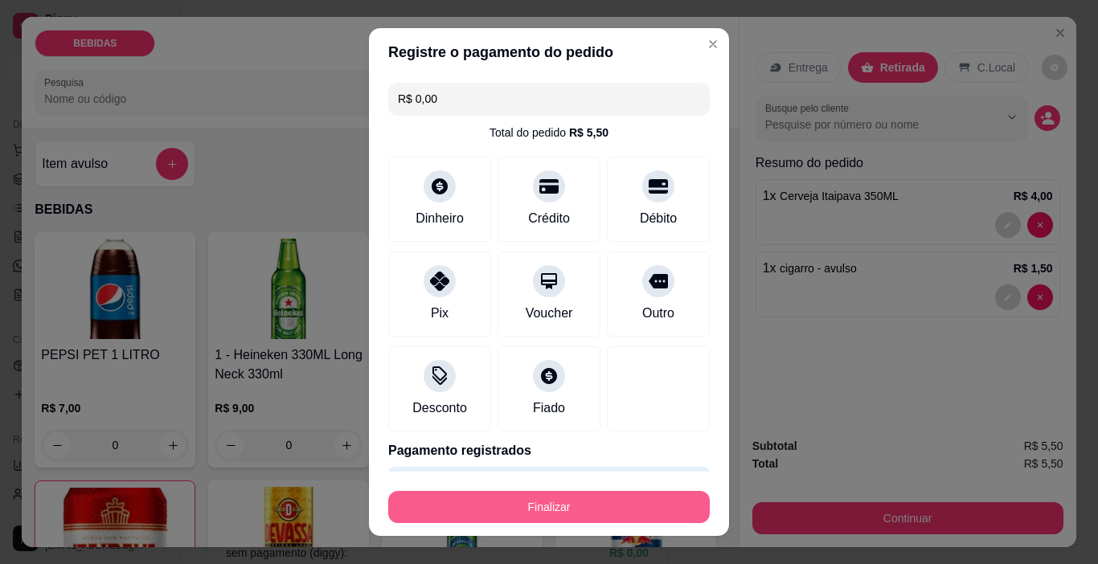
click at [605, 512] on button "Finalizar" at bounding box center [549, 507] width 322 height 32
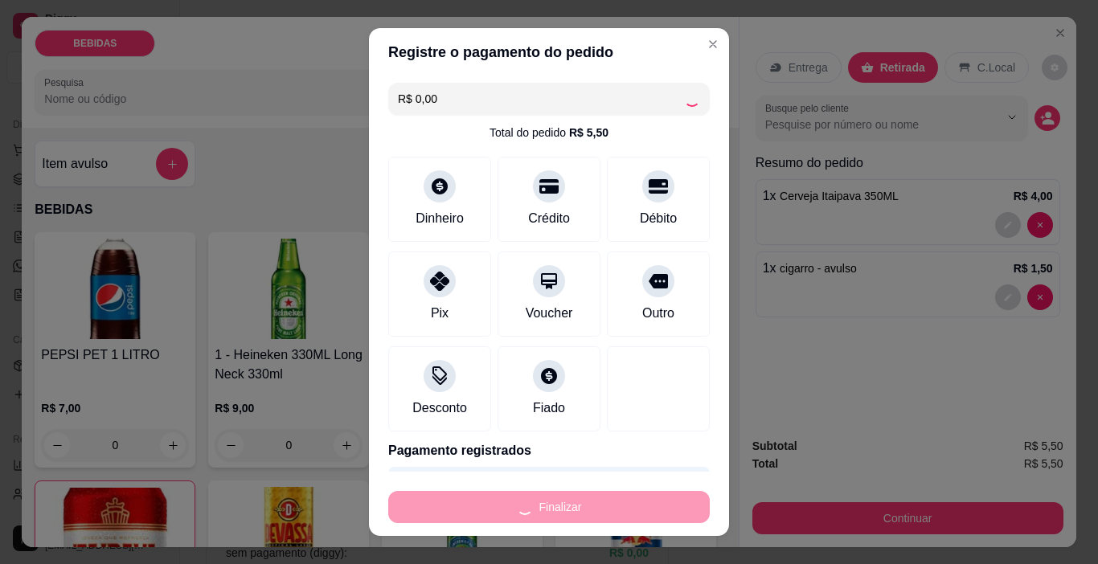
type input "0"
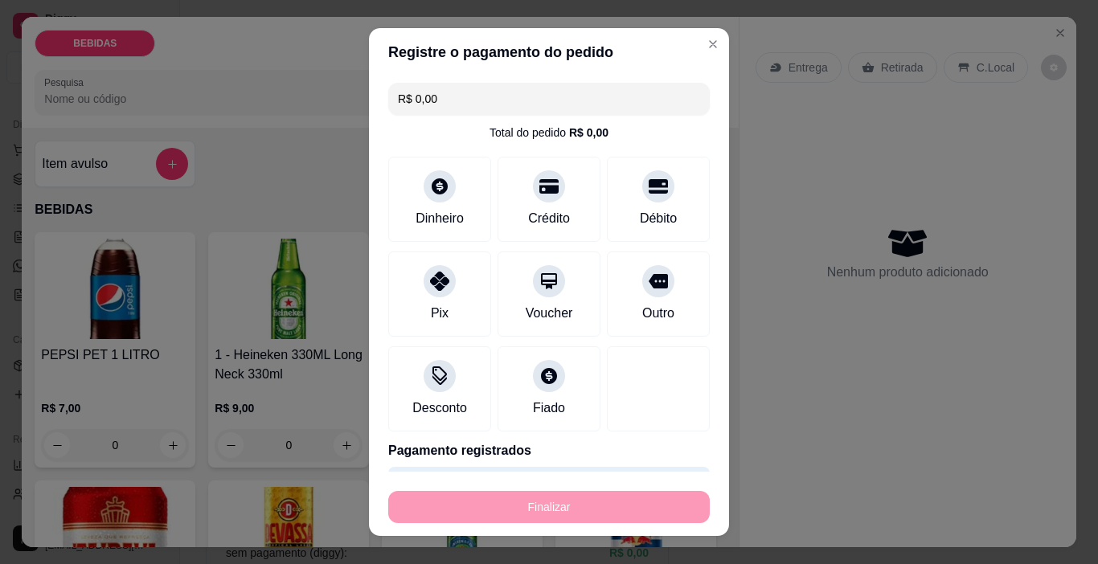
type input "-R$ 5,50"
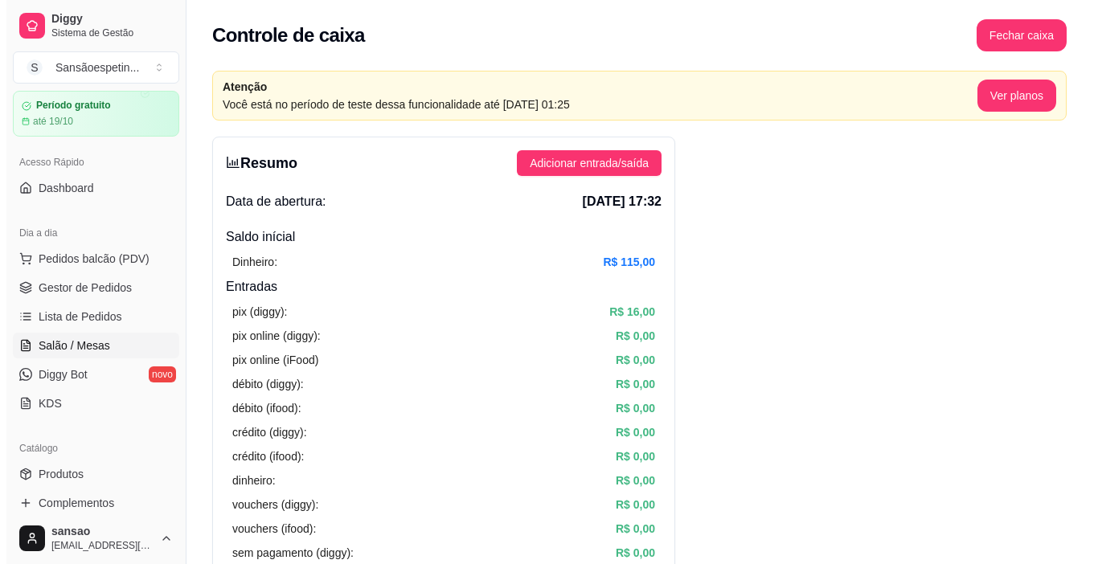
scroll to position [80, 0]
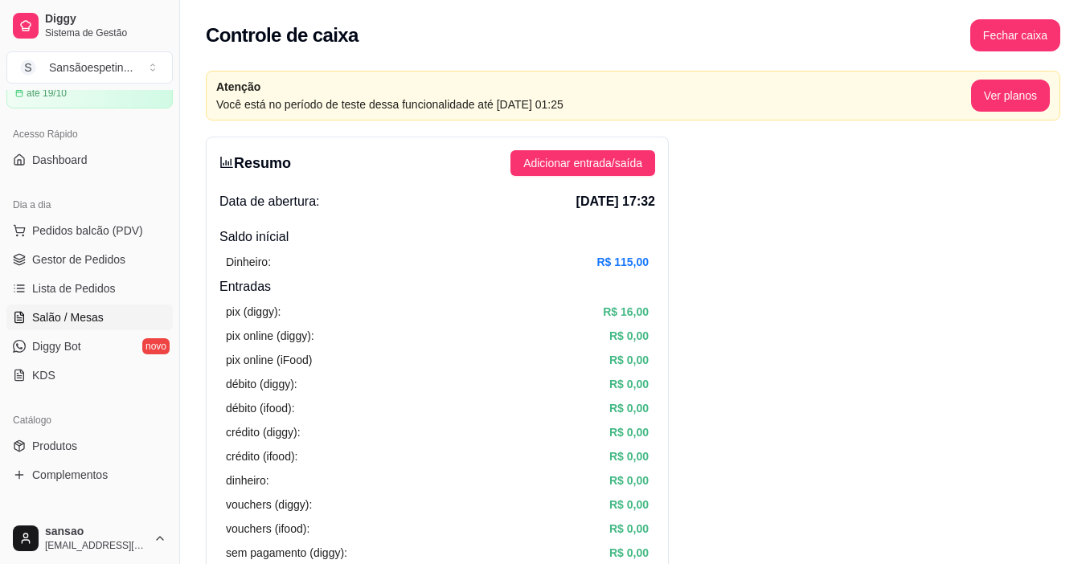
click at [25, 310] on link "Salão / Mesas" at bounding box center [89, 318] width 166 height 26
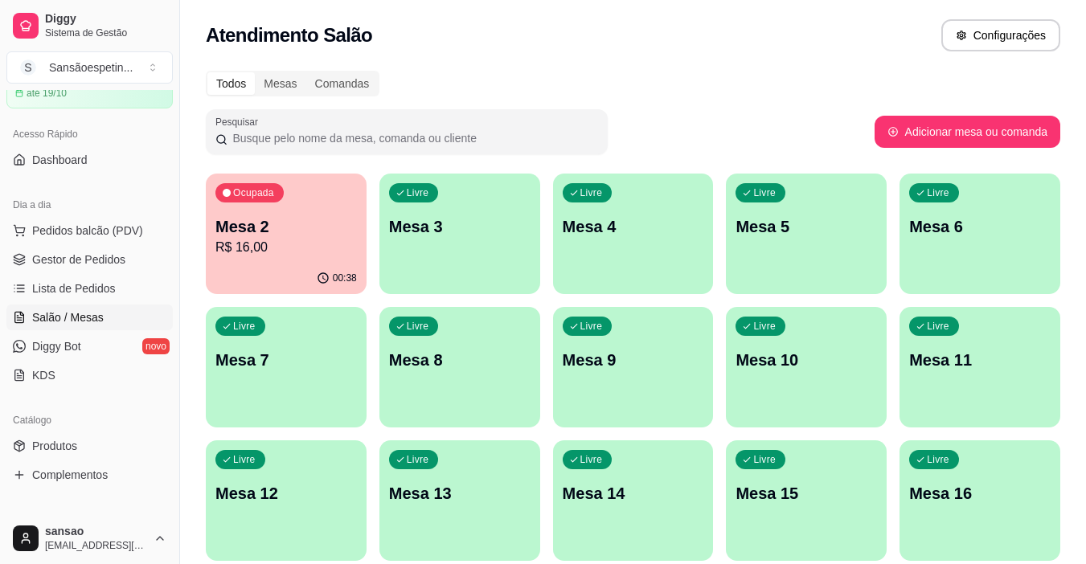
click at [244, 235] on p "Mesa 2" at bounding box center [286, 226] width 142 height 23
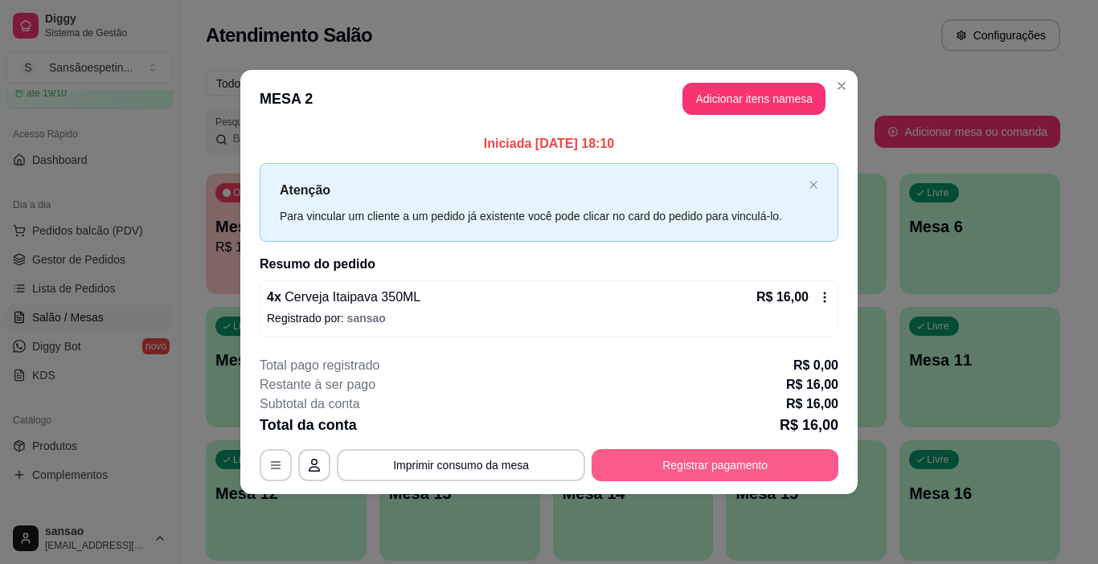
click at [724, 454] on button "Registrar pagamento" at bounding box center [715, 465] width 247 height 32
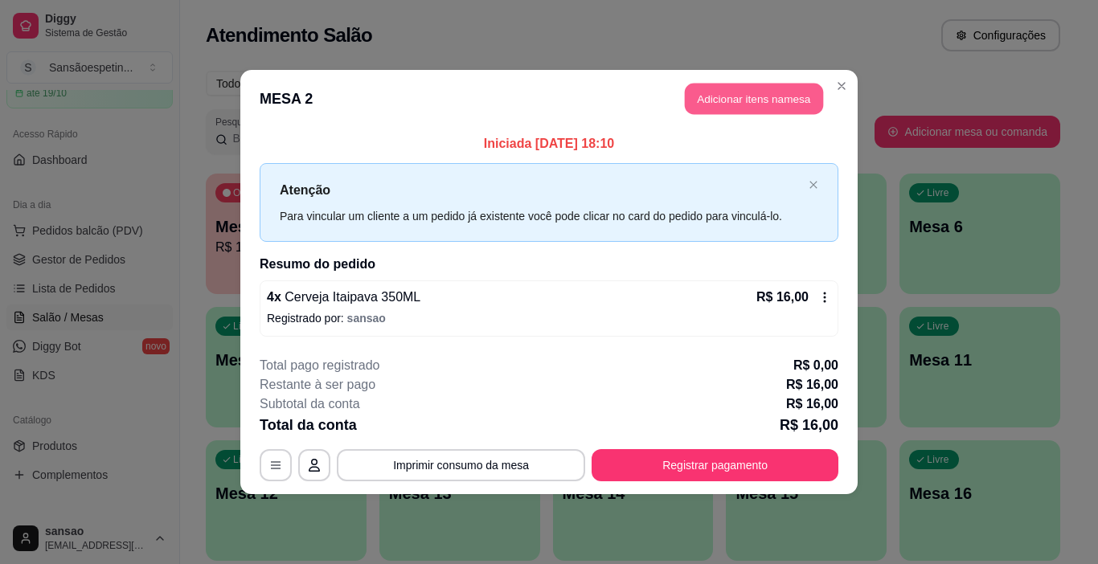
click at [707, 92] on button "Adicionar itens na mesa" at bounding box center [754, 99] width 138 height 31
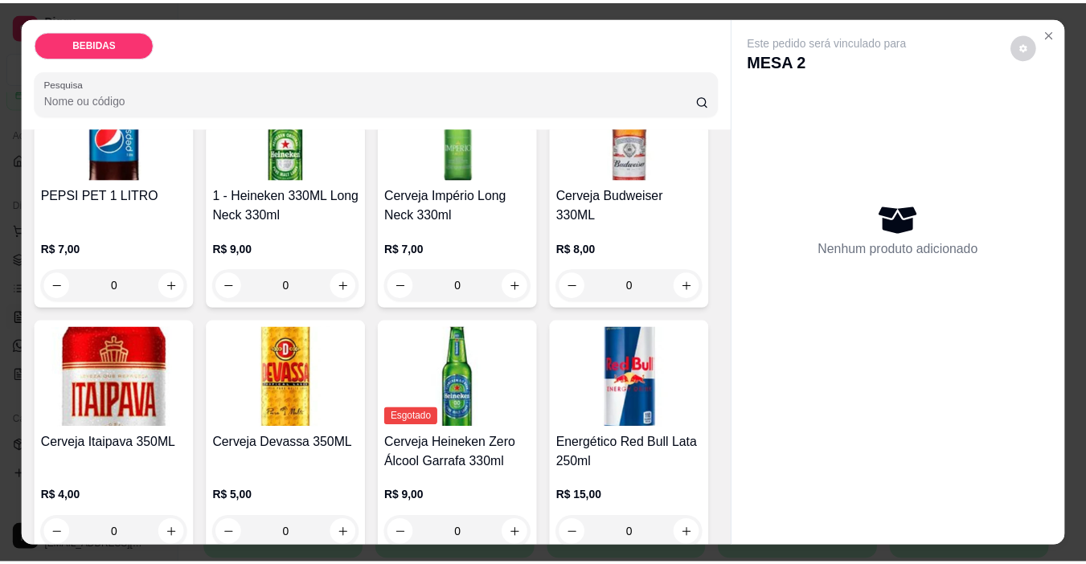
scroll to position [161, 0]
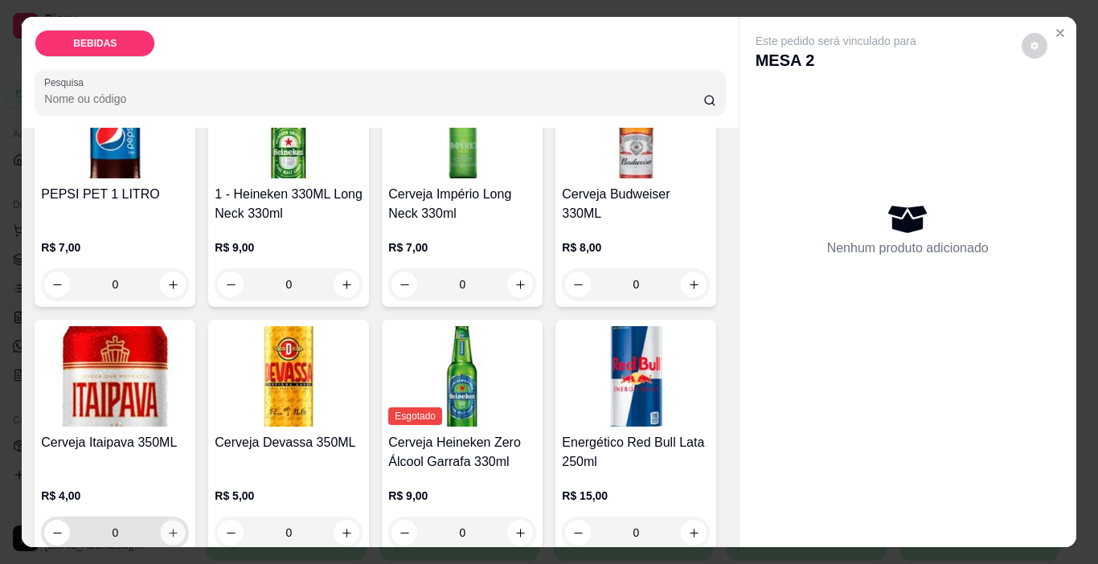
click at [186, 521] on button "increase-product-quantity" at bounding box center [173, 533] width 25 height 25
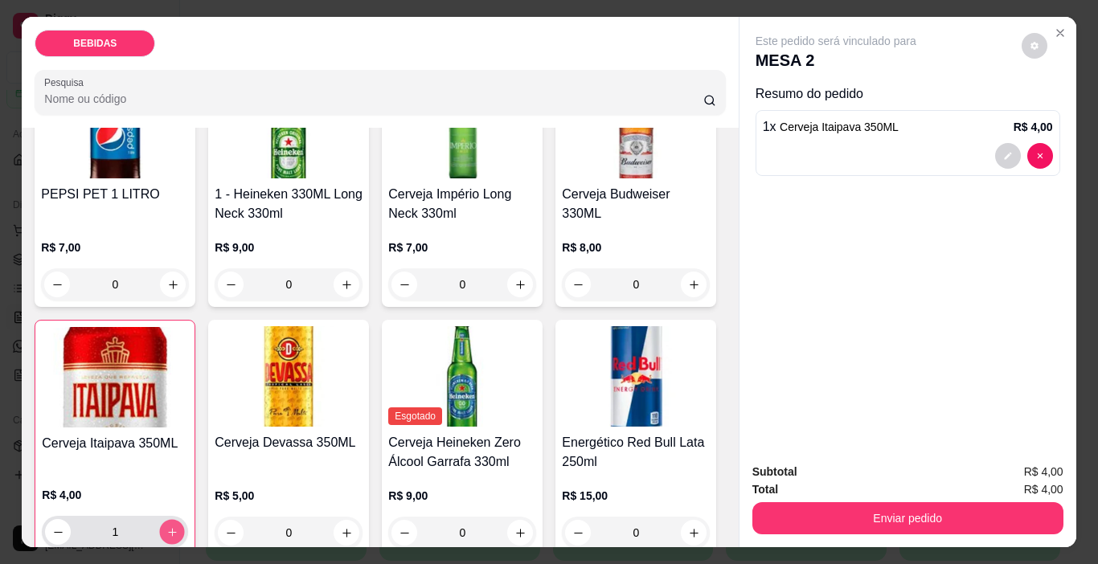
click at [185, 520] on button "increase-product-quantity" at bounding box center [172, 532] width 25 height 25
click at [185, 519] on button "increase-product-quantity" at bounding box center [172, 532] width 26 height 26
type input "4"
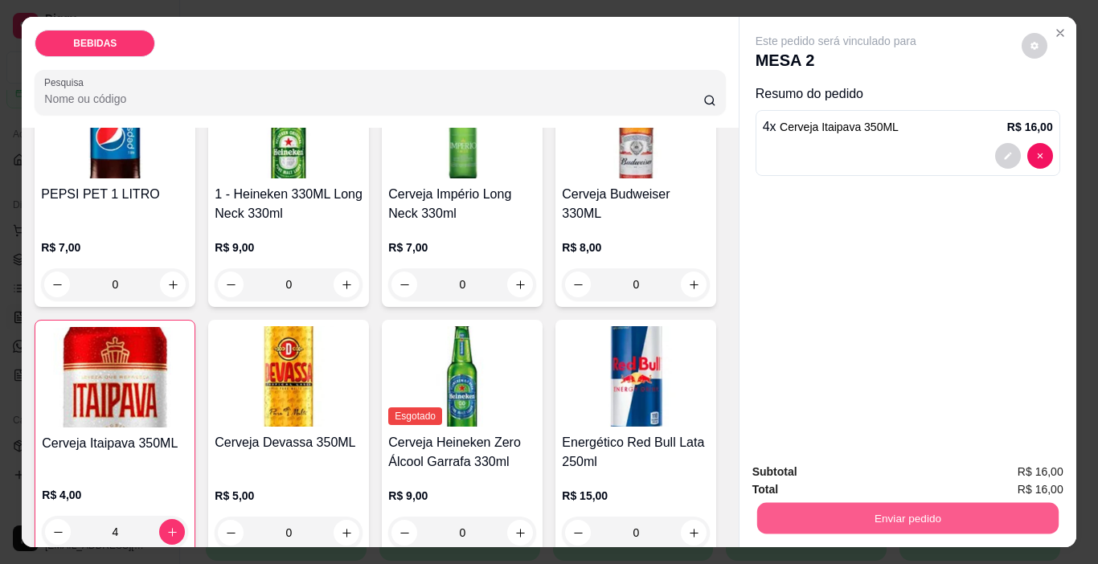
click at [809, 519] on button "Enviar pedido" at bounding box center [908, 518] width 302 height 31
click at [1048, 478] on button "Enviar pedido" at bounding box center [1022, 472] width 88 height 30
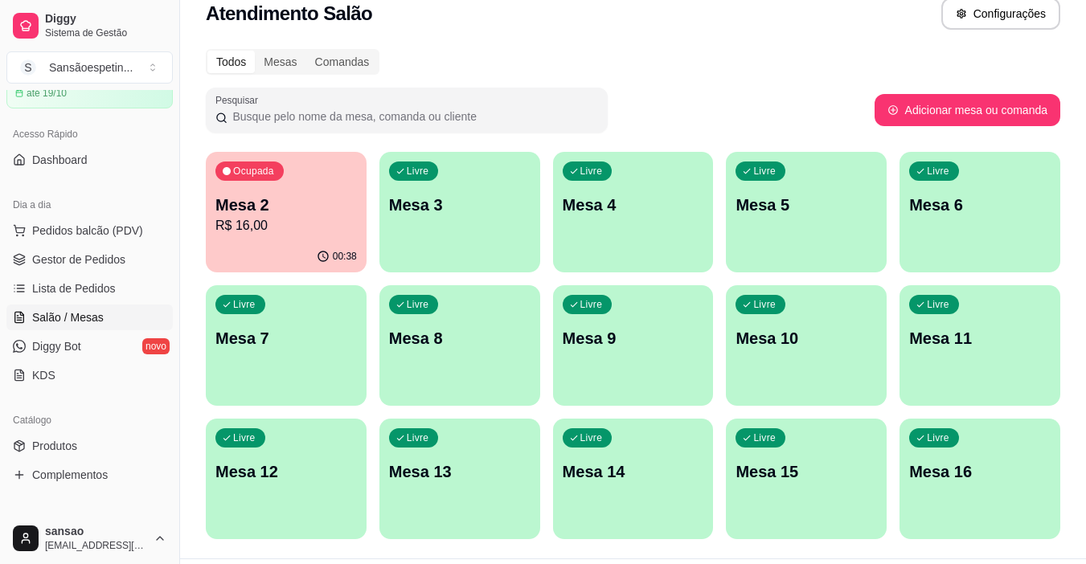
scroll to position [0, 0]
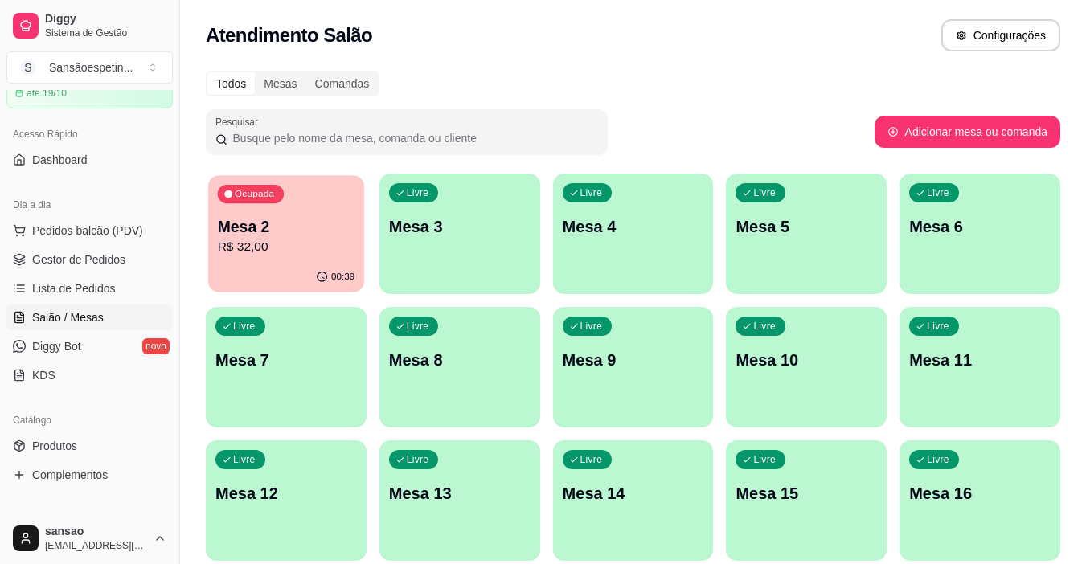
click at [364, 258] on div "Ocupada Mesa 2 R$ 32,00" at bounding box center [286, 218] width 156 height 87
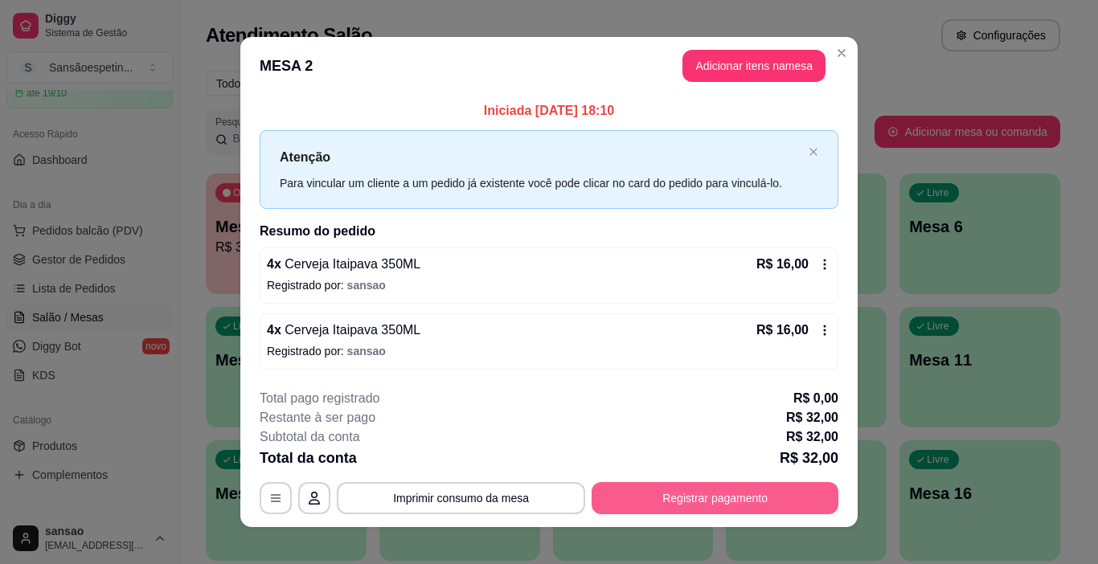
click at [746, 500] on button "Registrar pagamento" at bounding box center [715, 498] width 247 height 32
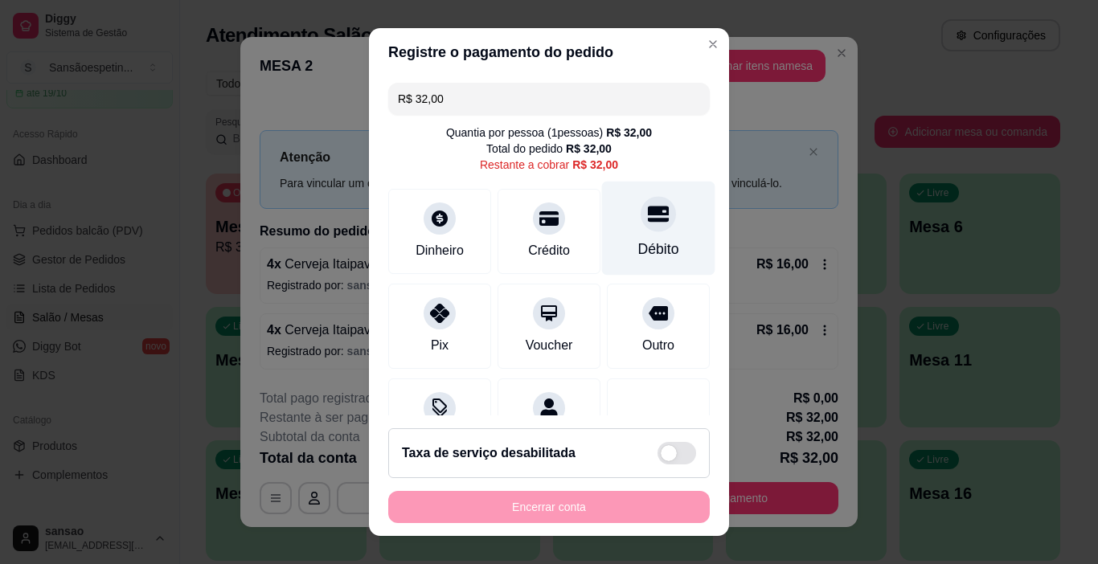
click at [641, 214] on div at bounding box center [658, 214] width 35 height 35
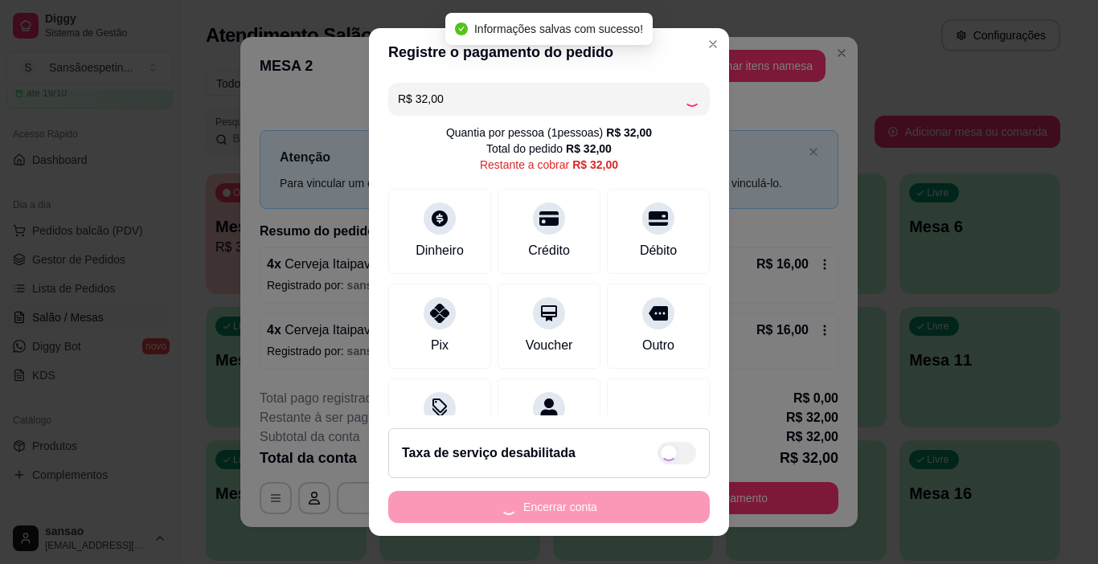
type input "R$ 0,00"
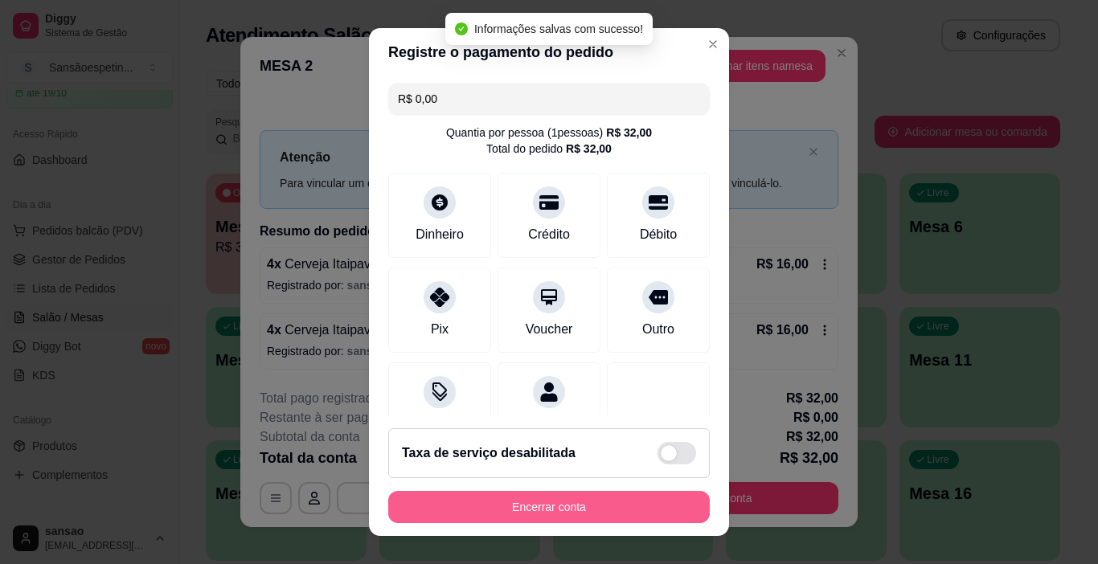
click at [580, 511] on button "Encerrar conta" at bounding box center [549, 507] width 322 height 32
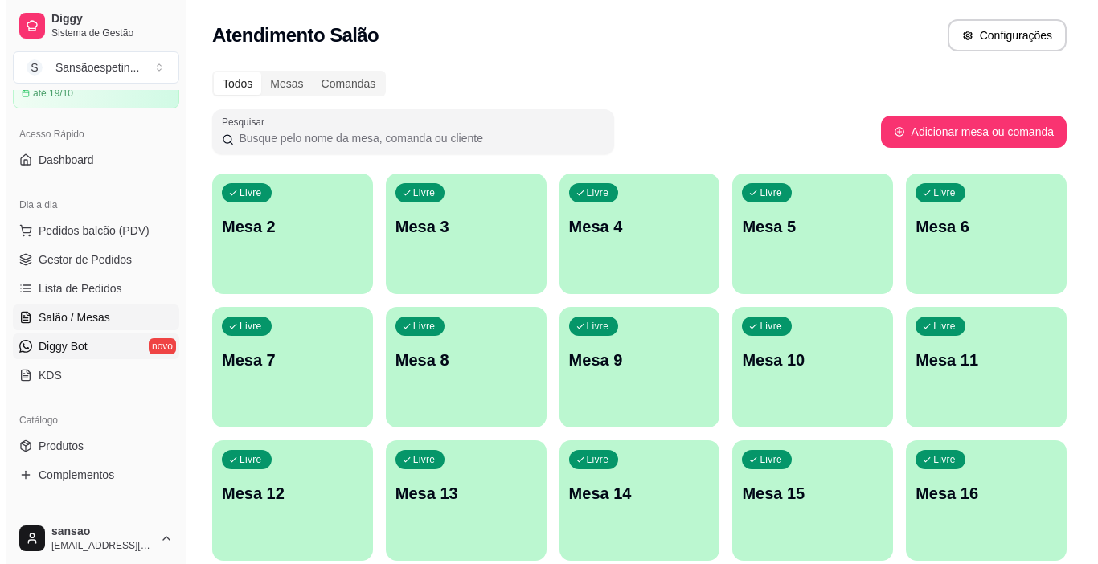
scroll to position [161, 0]
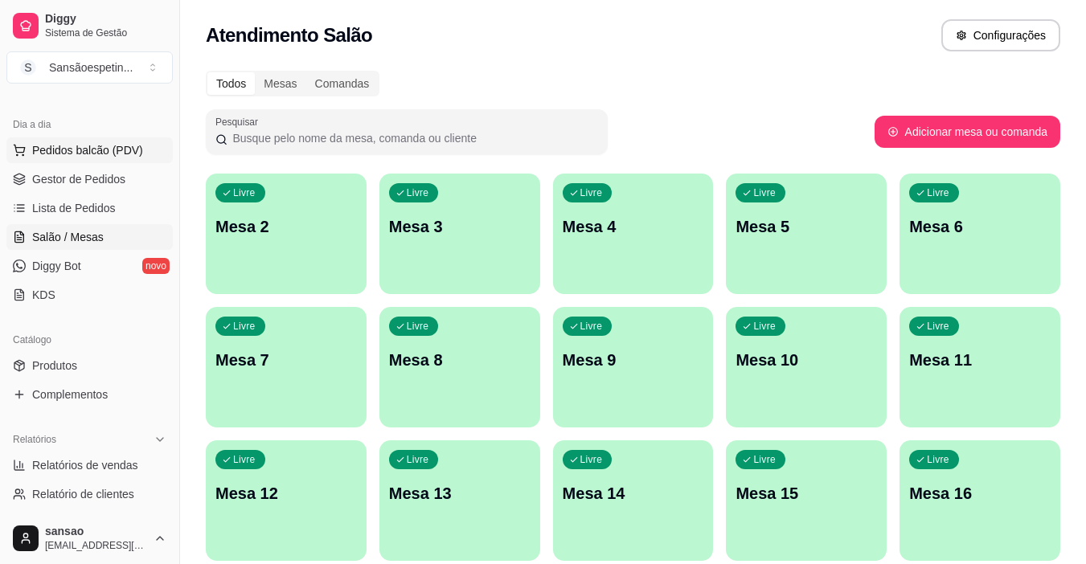
click at [52, 148] on span "Pedidos balcão (PDV)" at bounding box center [87, 150] width 111 height 16
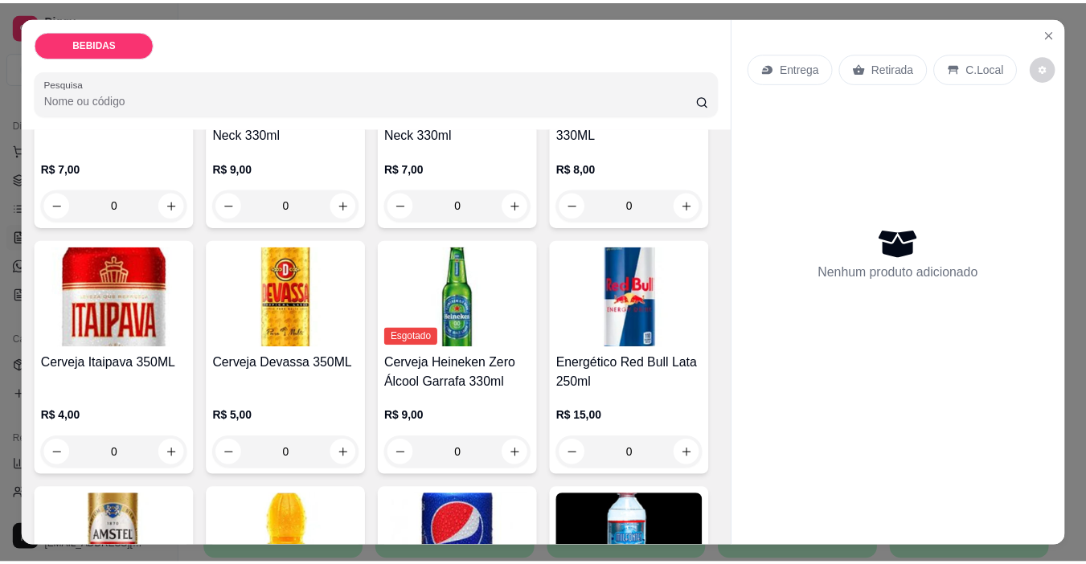
scroll to position [241, 0]
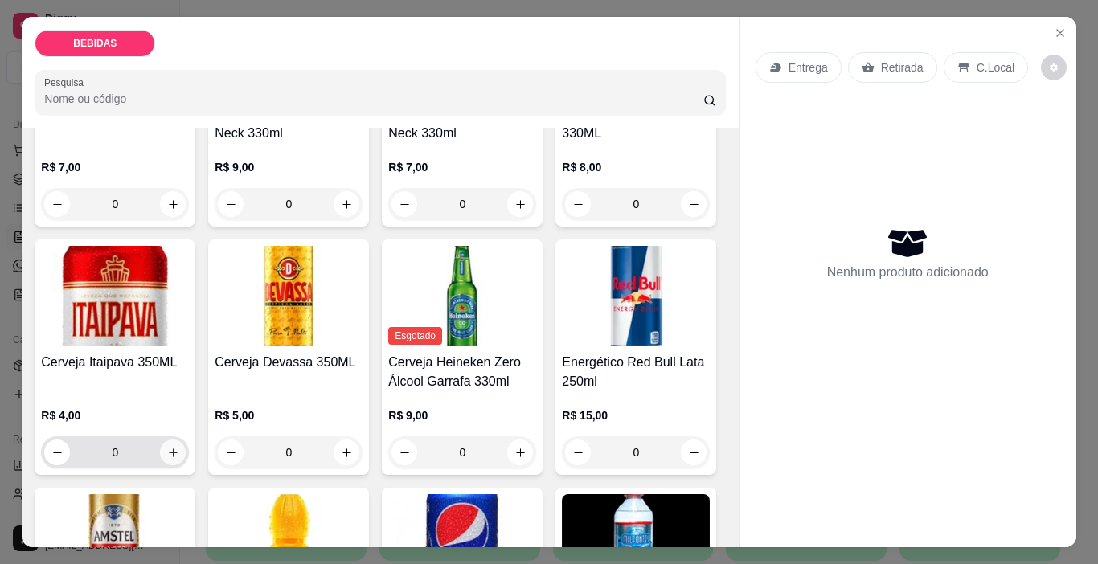
click at [186, 440] on button "increase-product-quantity" at bounding box center [173, 453] width 26 height 26
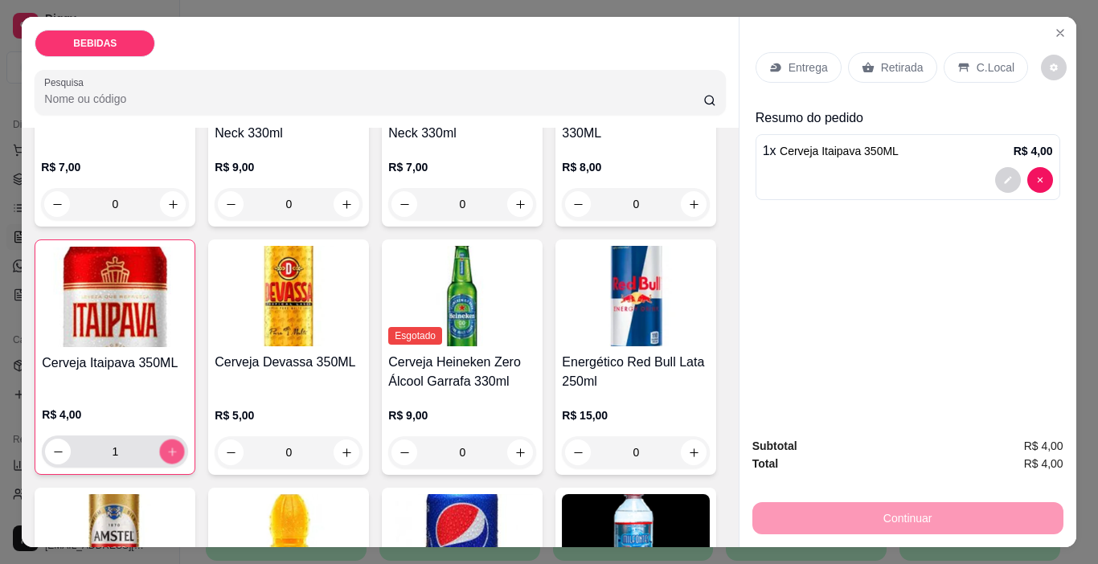
click at [185, 440] on button "increase-product-quantity" at bounding box center [172, 452] width 25 height 25
type input "2"
click at [881, 60] on p "Retirada" at bounding box center [902, 67] width 43 height 16
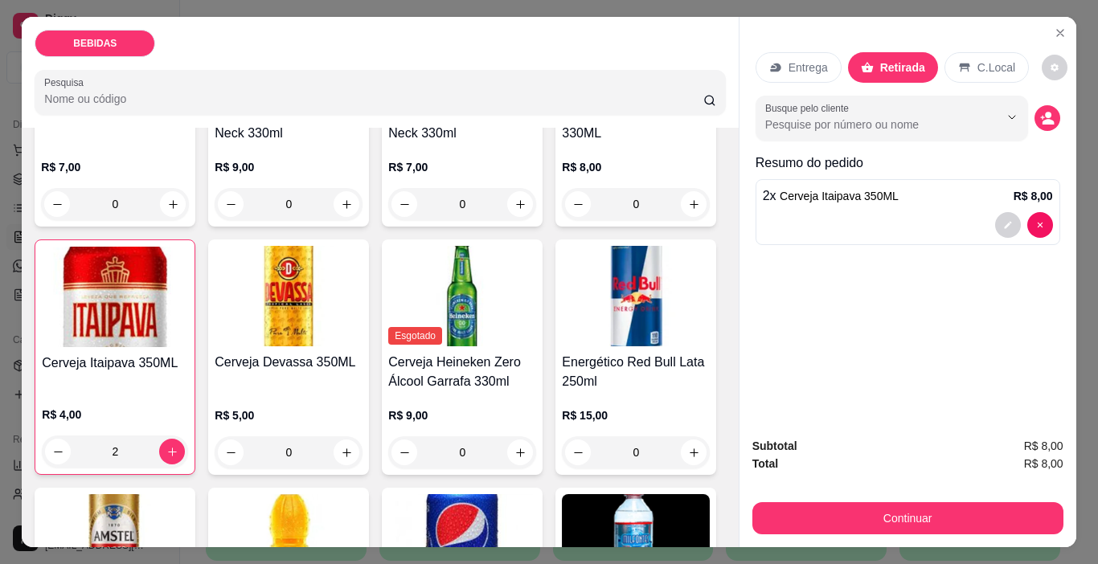
click at [825, 498] on div "Continuar" at bounding box center [908, 516] width 311 height 36
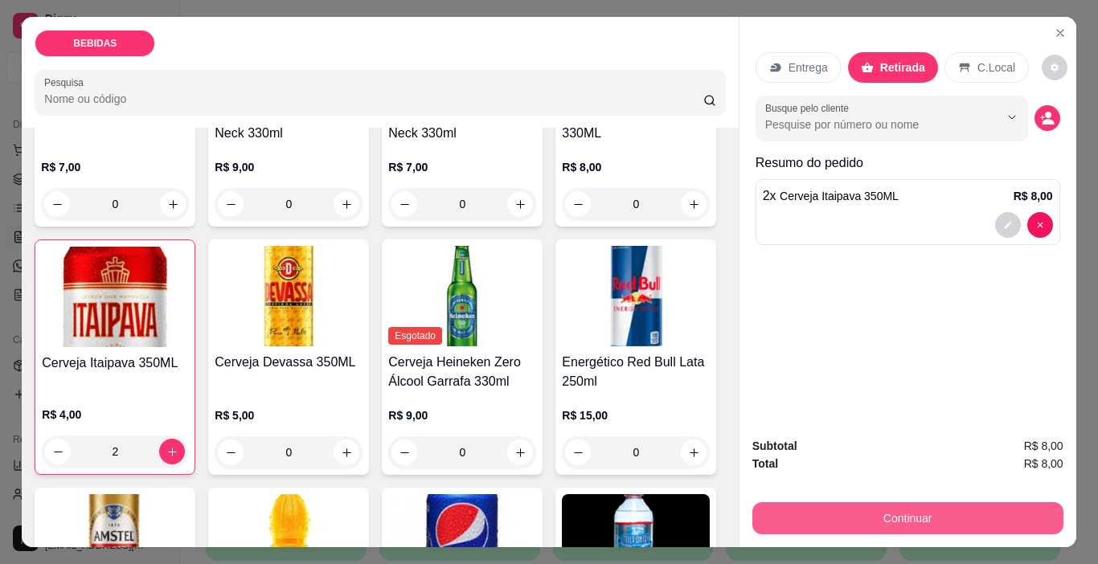
click at [855, 507] on button "Continuar" at bounding box center [908, 519] width 311 height 32
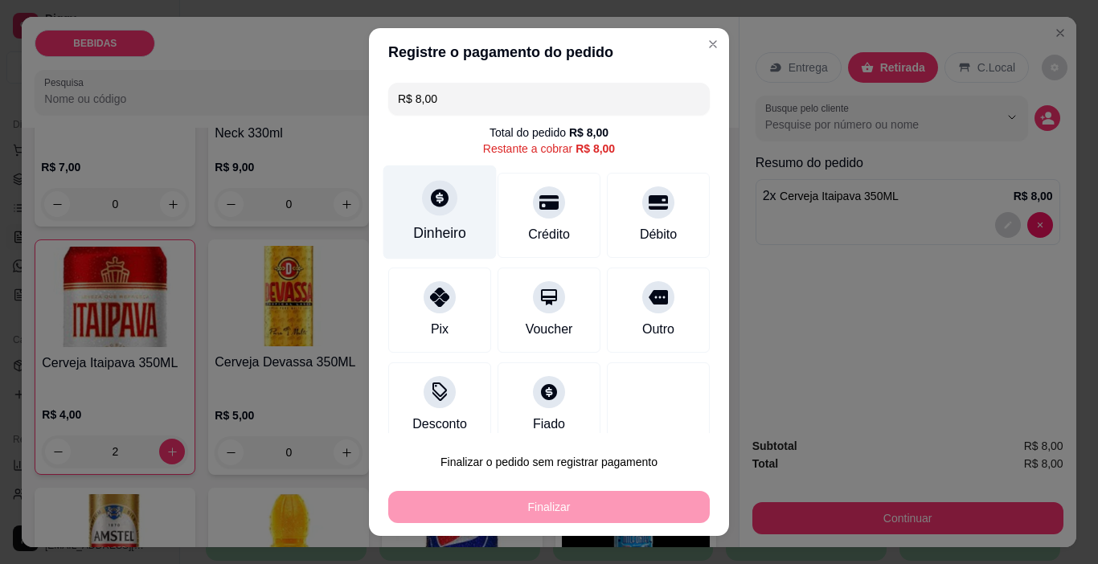
click at [444, 243] on div "Dinheiro" at bounding box center [440, 213] width 113 height 94
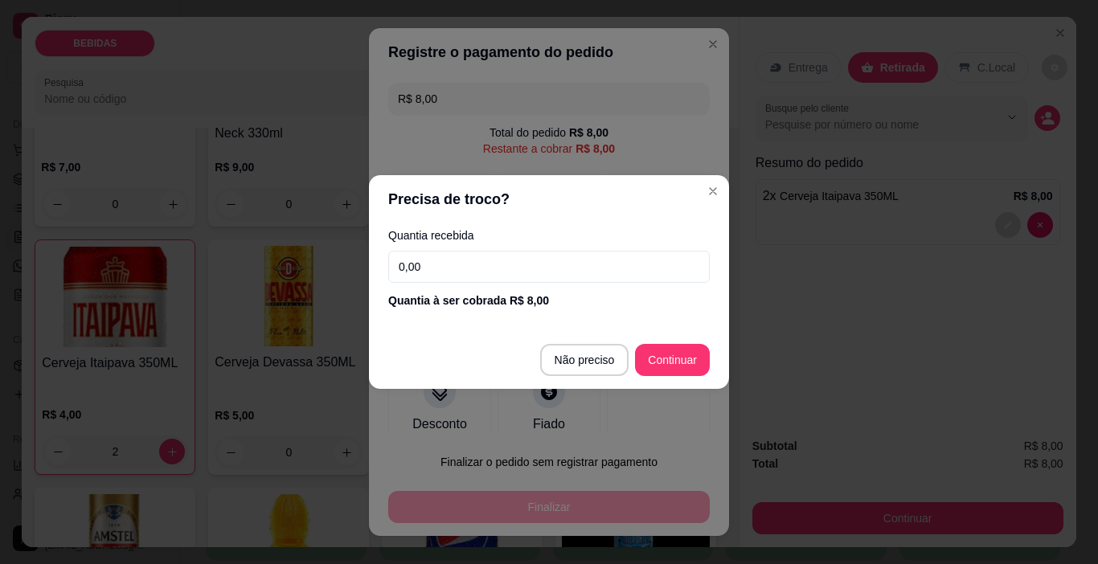
click at [526, 256] on input "0,00" at bounding box center [549, 267] width 322 height 32
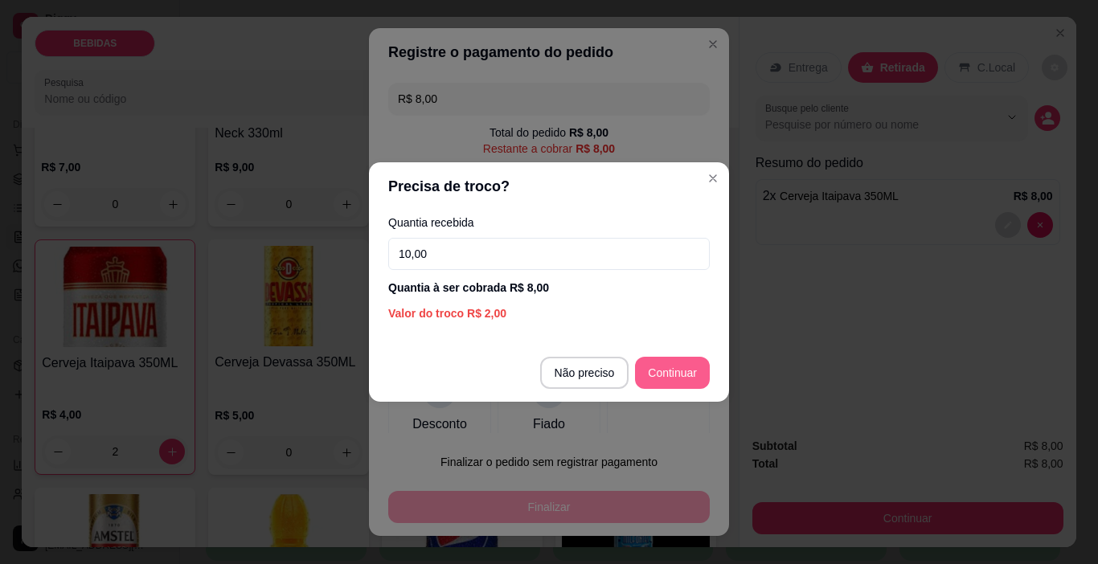
type input "10,00"
type input "R$ 0,00"
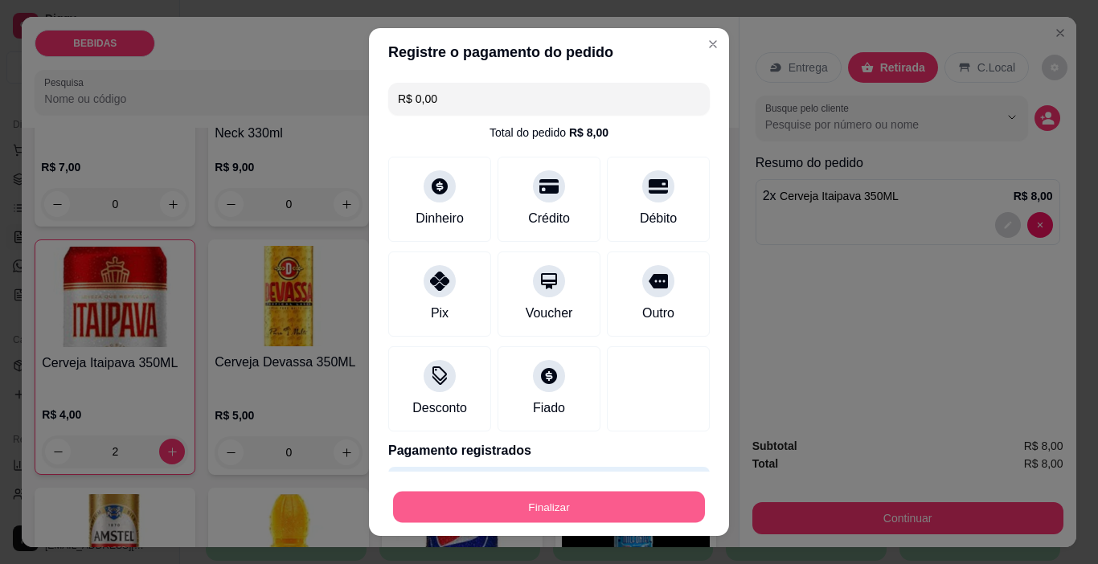
click at [631, 503] on button "Finalizar" at bounding box center [549, 507] width 312 height 31
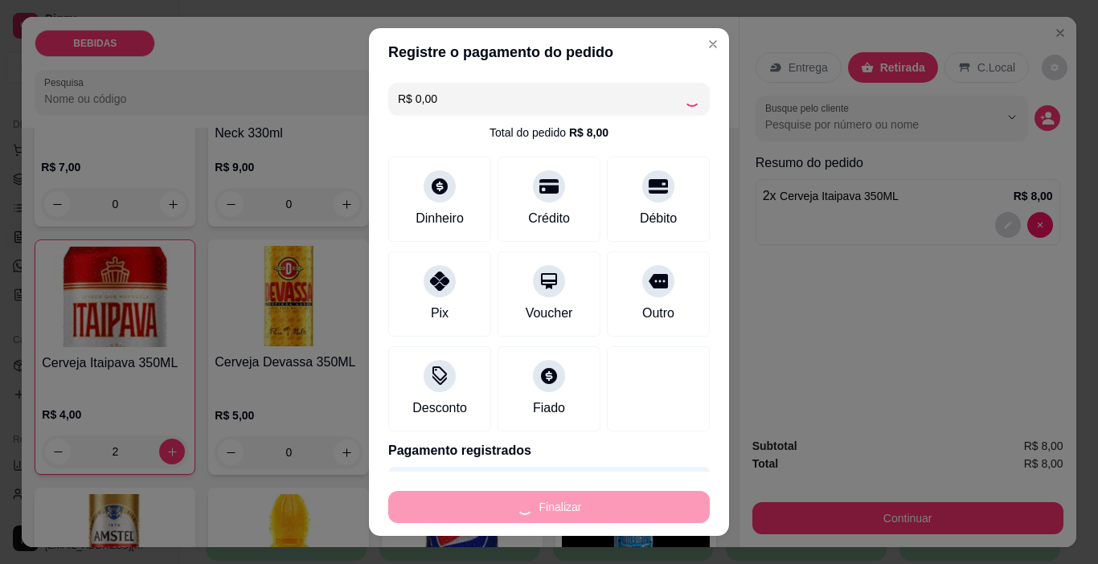
type input "0"
type input "-R$ 8,00"
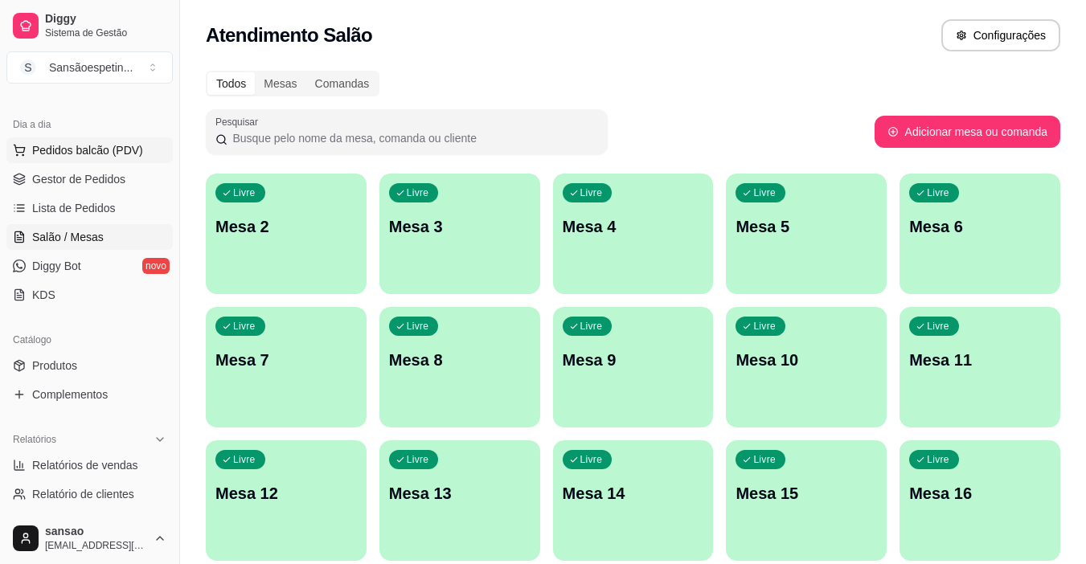
click at [103, 144] on span "Pedidos balcão (PDV)" at bounding box center [87, 150] width 111 height 16
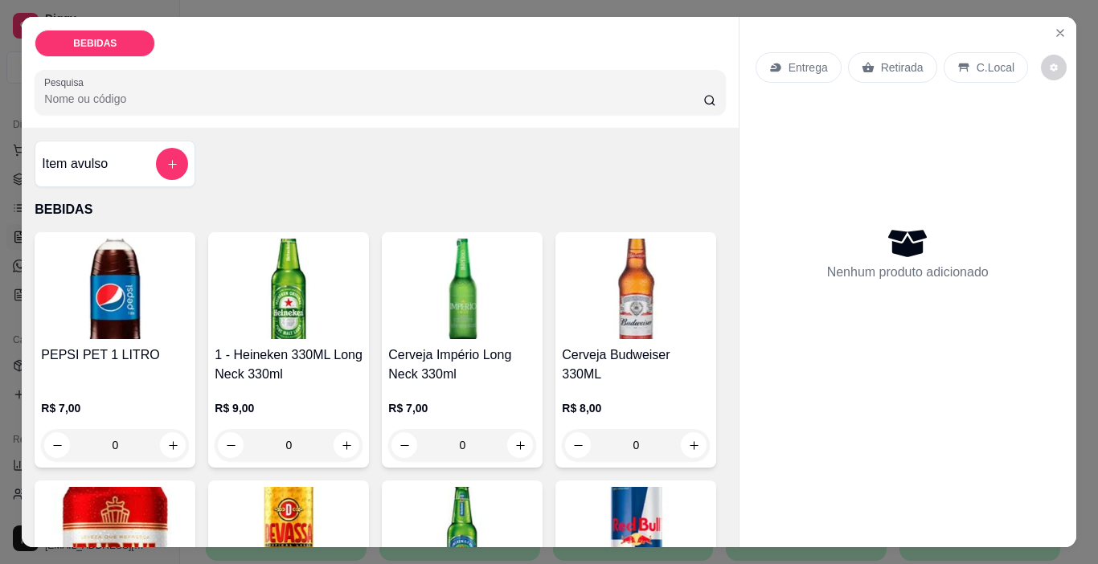
click at [89, 148] on div "Item avulso" at bounding box center [115, 164] width 146 height 32
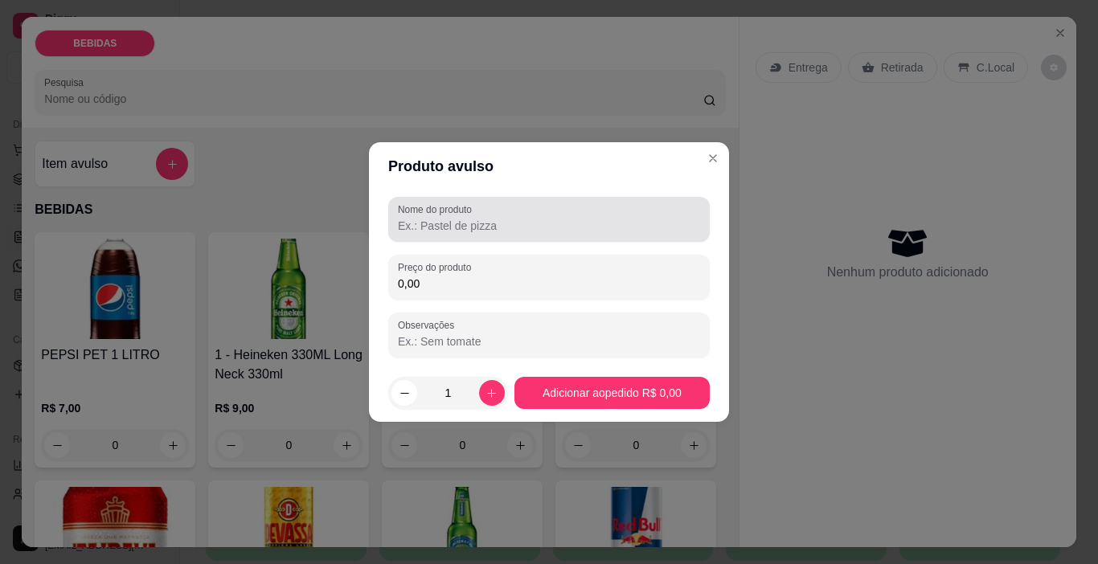
click at [476, 238] on div "Nome do produto" at bounding box center [549, 219] width 322 height 45
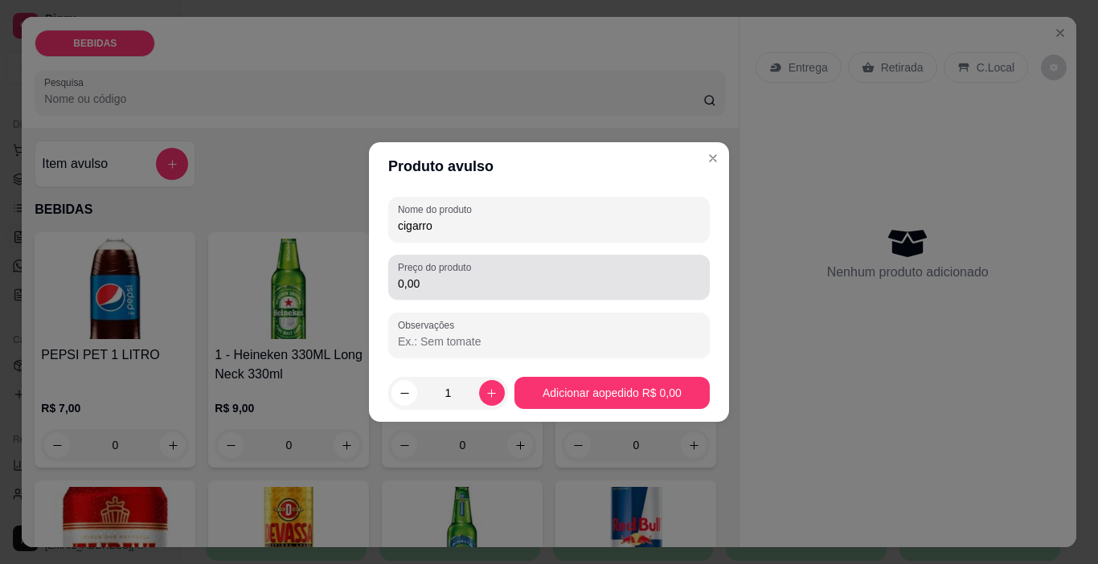
type input "cigarro"
click at [466, 288] on input "0,00" at bounding box center [549, 284] width 302 height 16
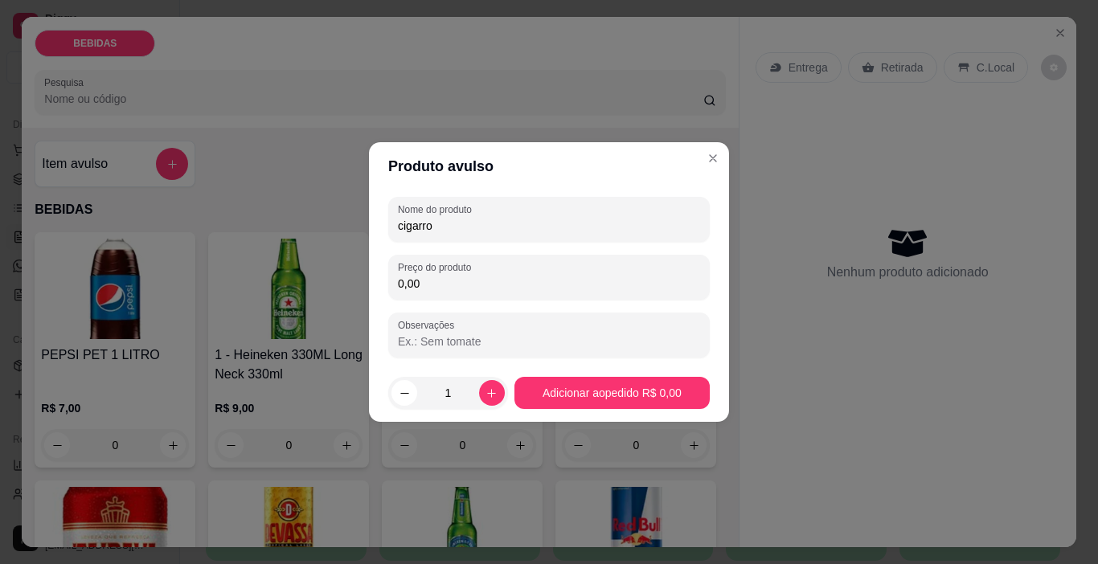
click at [461, 292] on div "0,00" at bounding box center [549, 277] width 302 height 32
type input "6,00"
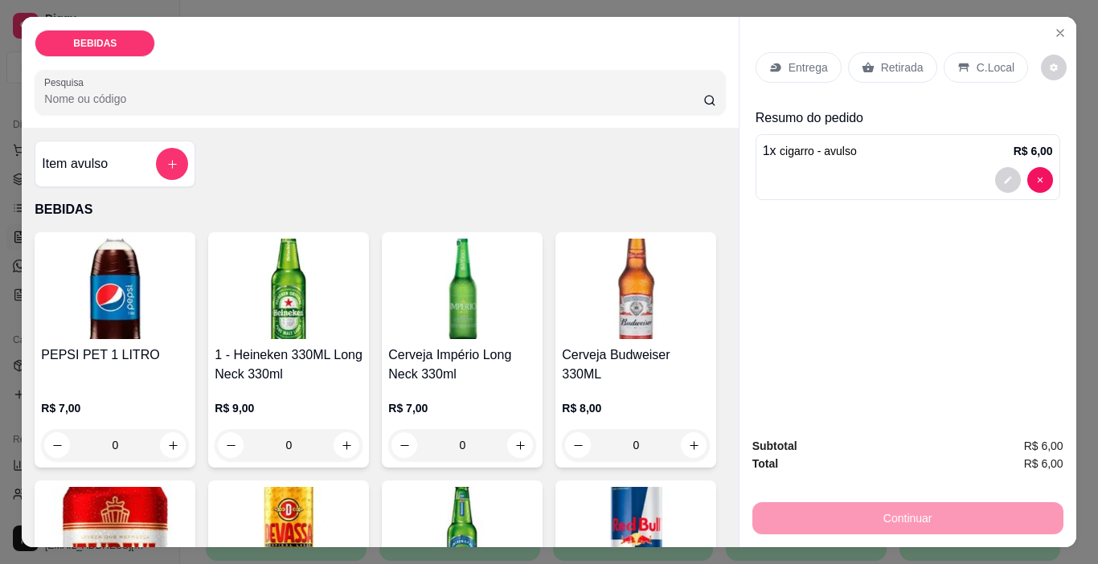
click at [881, 64] on p "Retirada" at bounding box center [902, 67] width 43 height 16
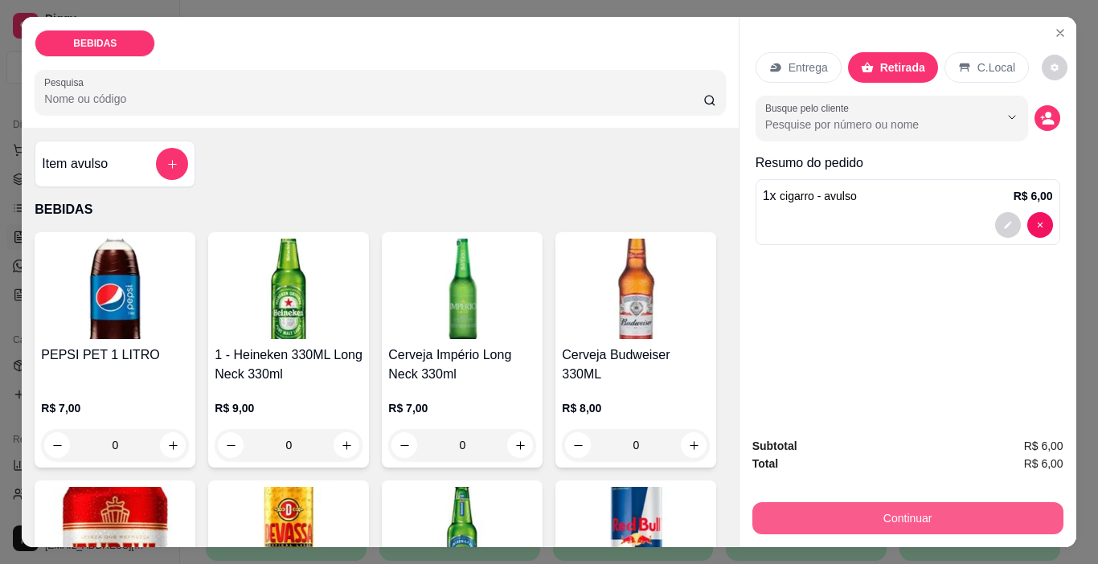
click at [994, 503] on button "Continuar" at bounding box center [908, 519] width 311 height 32
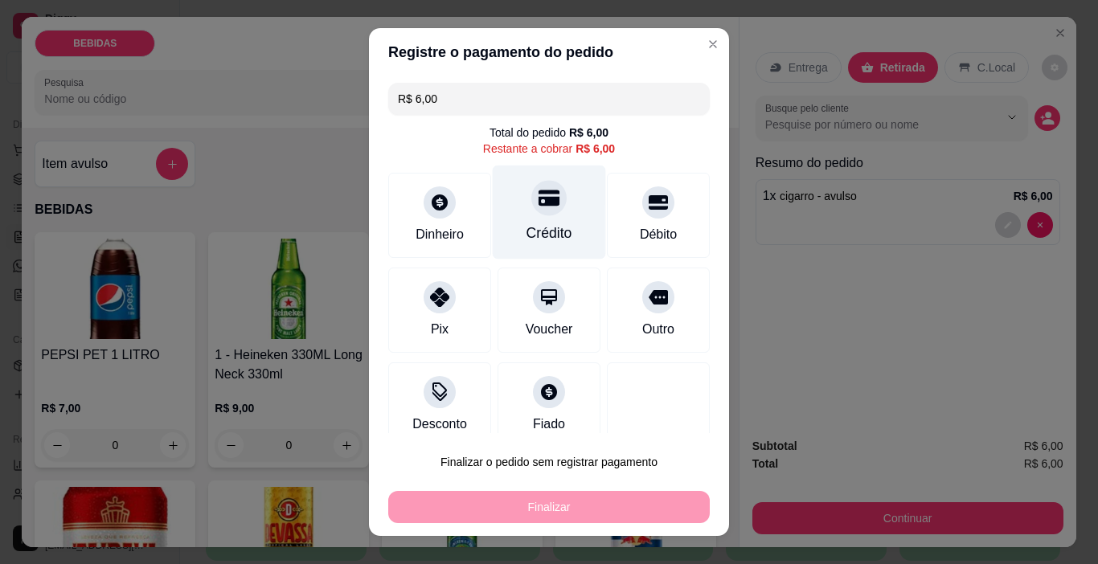
click at [531, 213] on div at bounding box center [548, 198] width 35 height 35
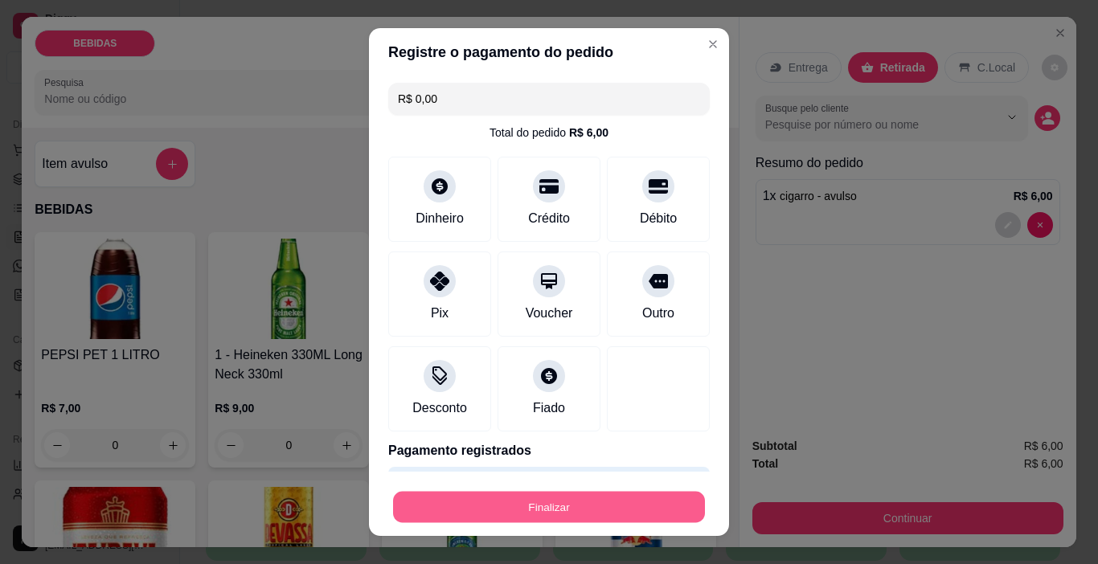
click at [545, 512] on button "Finalizar" at bounding box center [549, 507] width 312 height 31
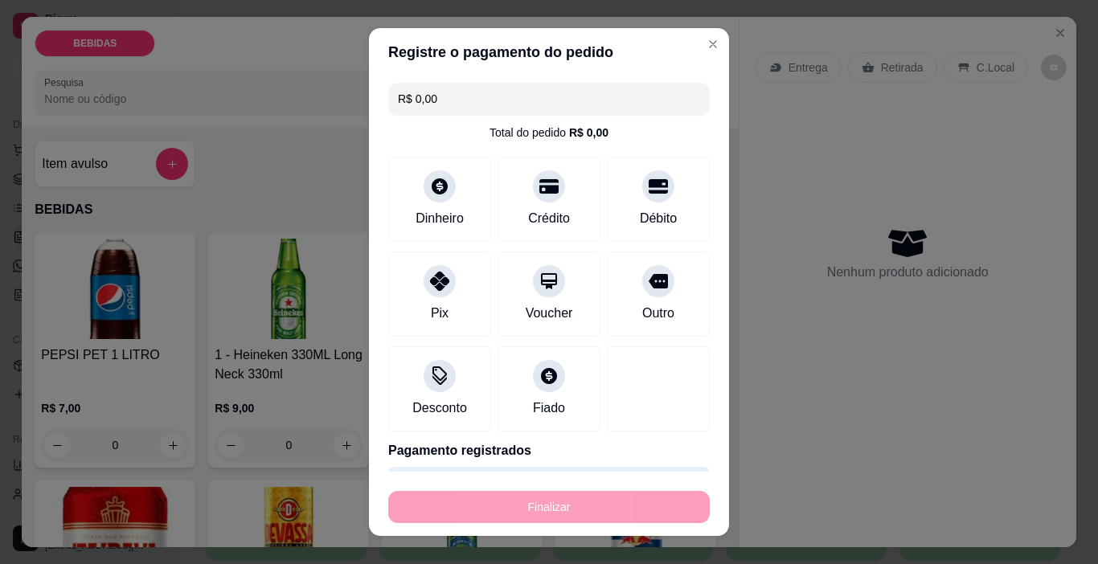
type input "-R$ 6,00"
